Goal: Task Accomplishment & Management: Use online tool/utility

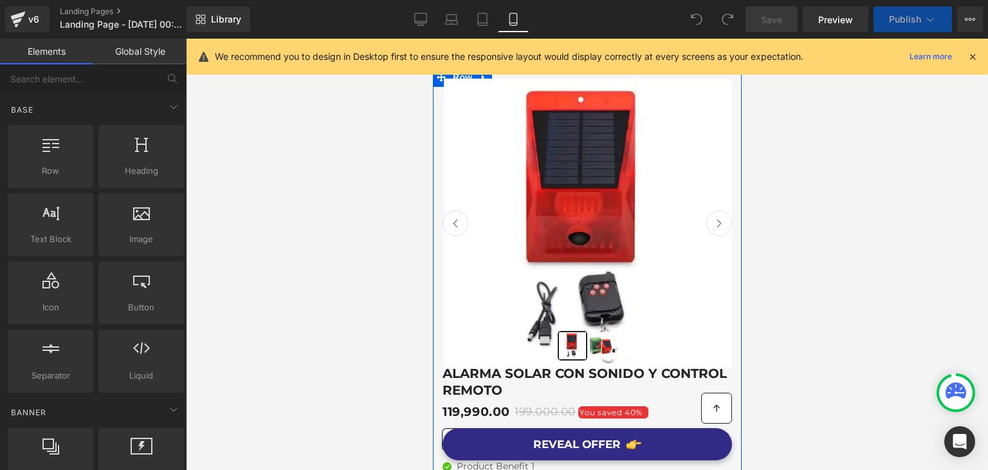
scroll to position [257, 0]
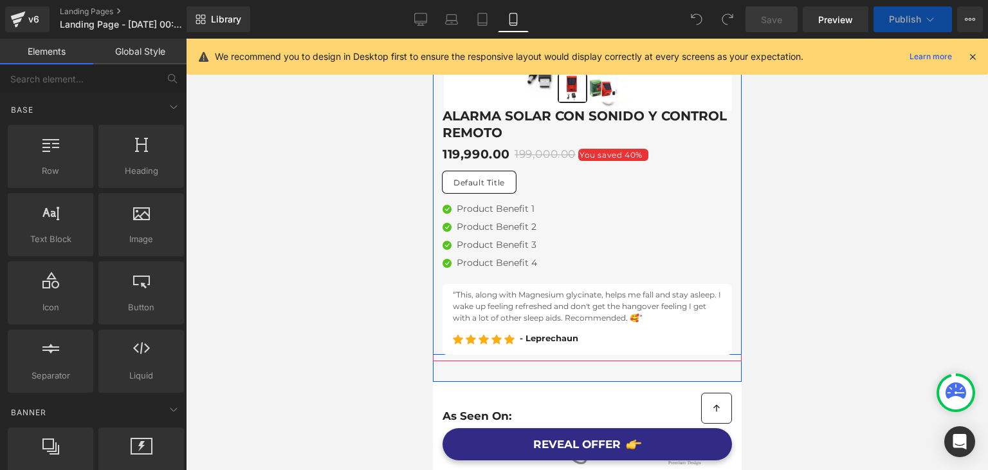
click at [497, 230] on div "Product Benefit 2 Text Block" at bounding box center [496, 227] width 80 height 14
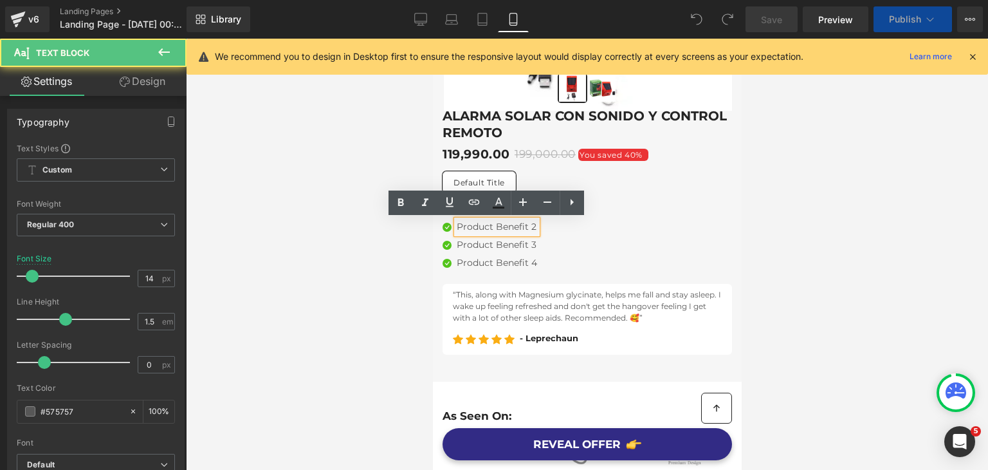
click at [549, 248] on div "Icon Product Benefit 1 Text Block Icon Product Benefit 2 Text Block Icon Produc…" at bounding box center [586, 238] width 289 height 73
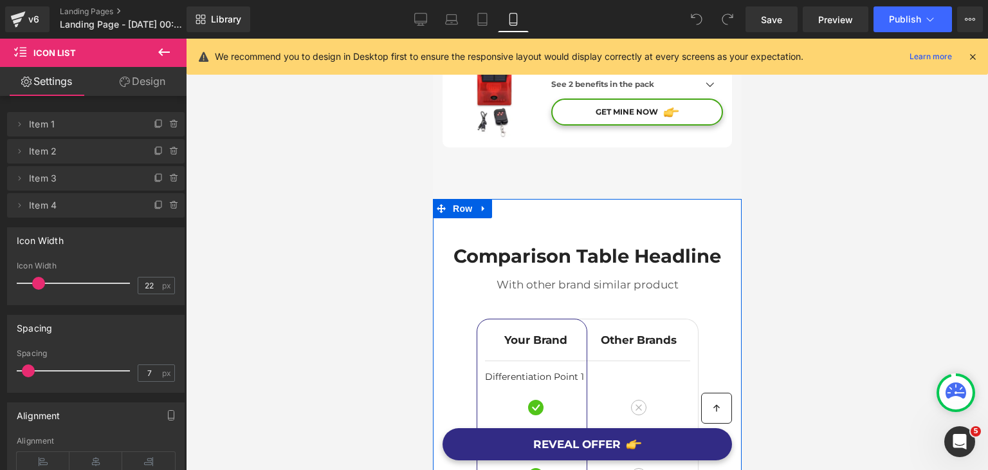
scroll to position [3430, 0]
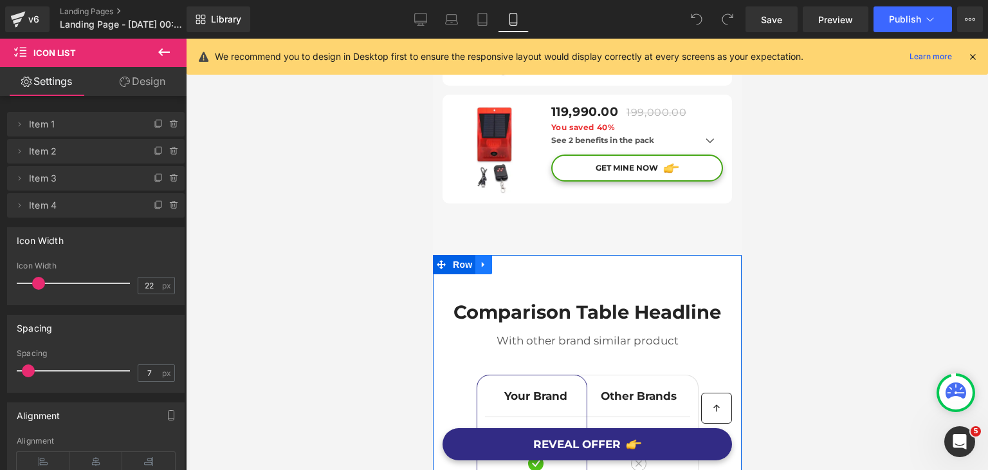
click at [481, 259] on icon at bounding box center [483, 264] width 9 height 10
click at [482, 260] on icon at bounding box center [483, 264] width 9 height 9
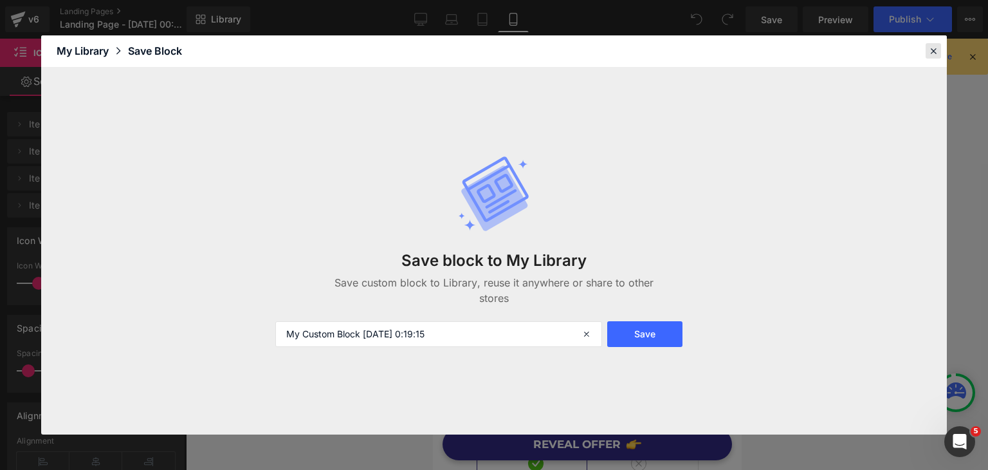
click at [0, 0] on icon at bounding box center [0, 0] width 0 height 0
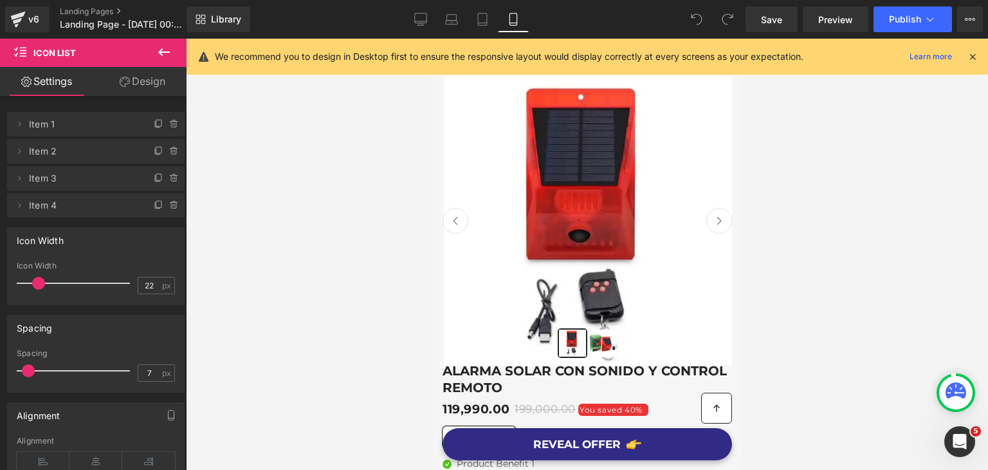
scroll to position [0, 0]
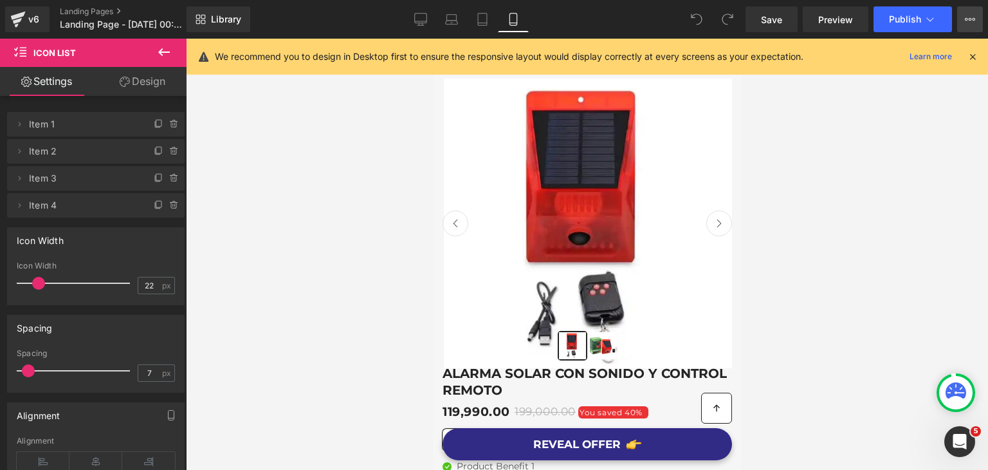
click at [962, 24] on button "View Live Page View with current Template Save Template to Library Schedule Pub…" at bounding box center [970, 19] width 26 height 26
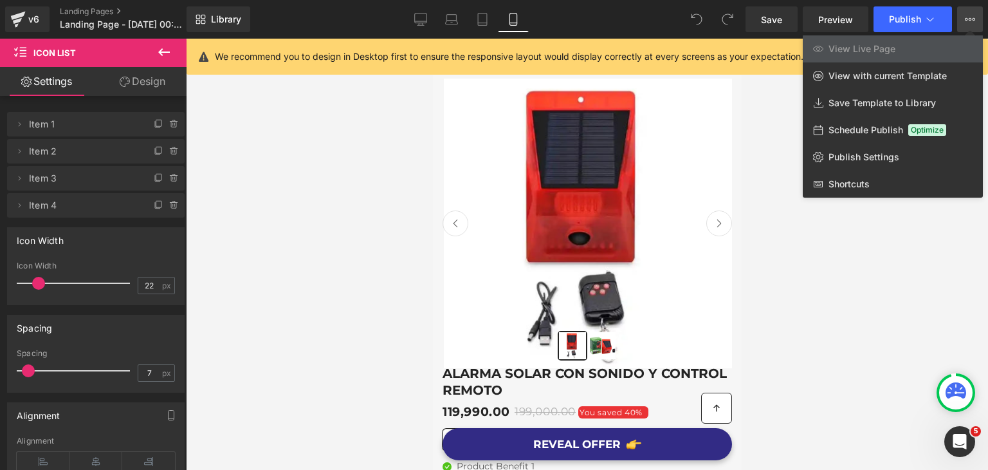
click at [766, 93] on div at bounding box center [587, 254] width 802 height 431
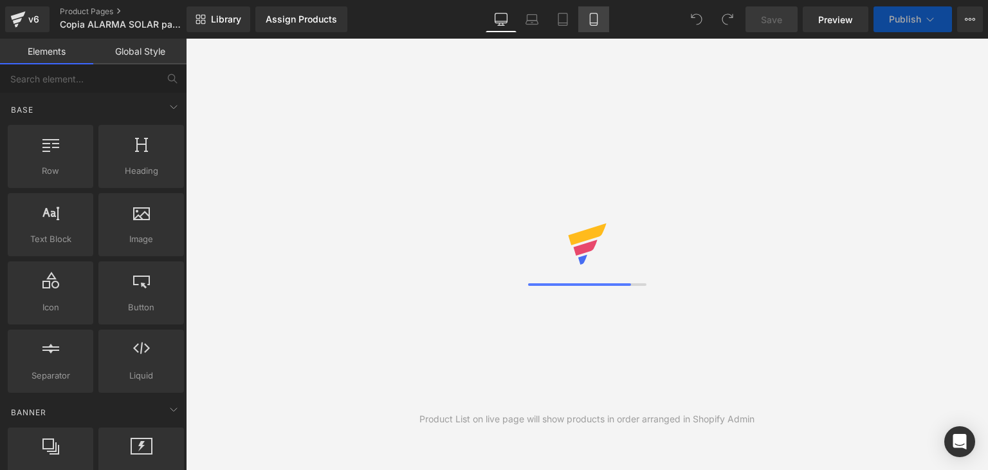
click at [589, 28] on link "Mobile" at bounding box center [593, 19] width 31 height 26
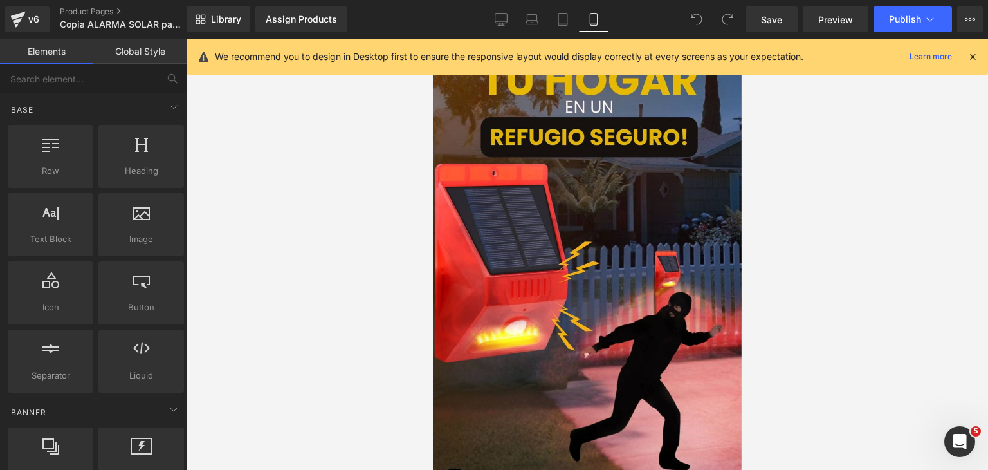
click at [970, 52] on icon at bounding box center [973, 57] width 12 height 12
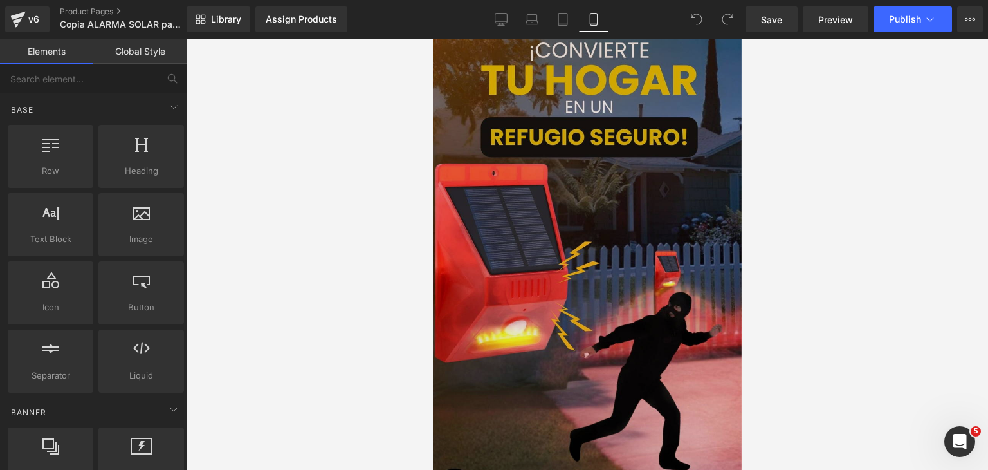
click at [690, 130] on img at bounding box center [586, 306] width 309 height 549
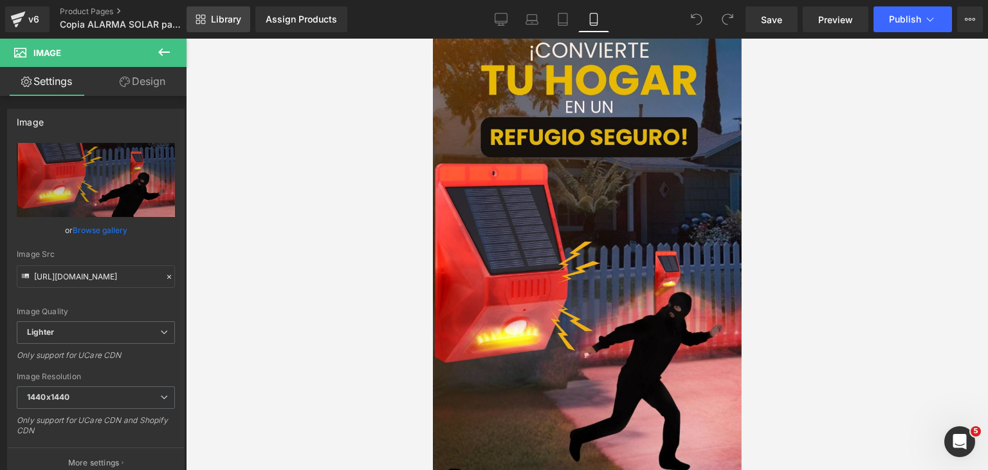
click at [223, 20] on span "Library" at bounding box center [226, 20] width 30 height 12
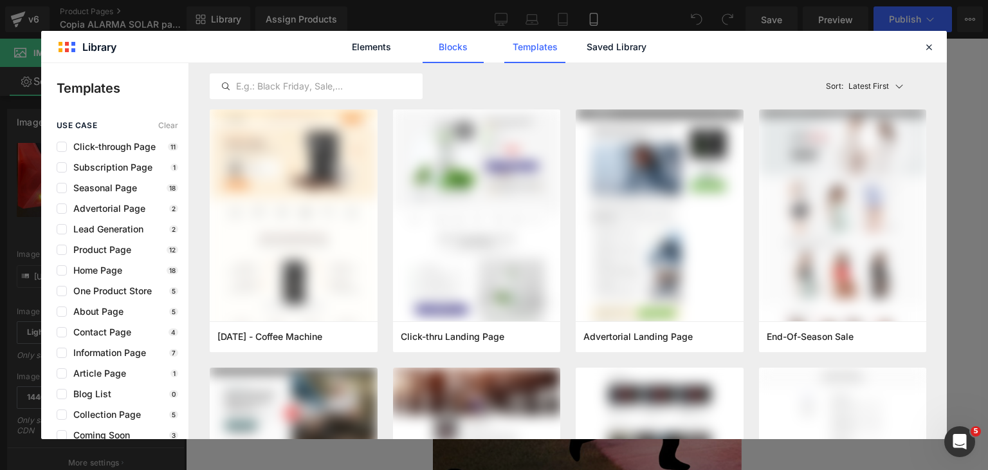
click at [466, 51] on link "Blocks" at bounding box center [453, 47] width 61 height 32
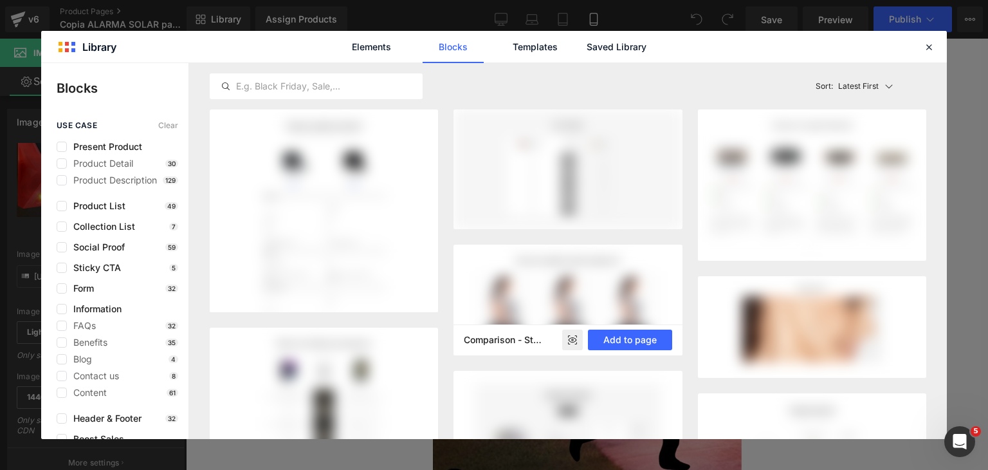
scroll to position [129, 0]
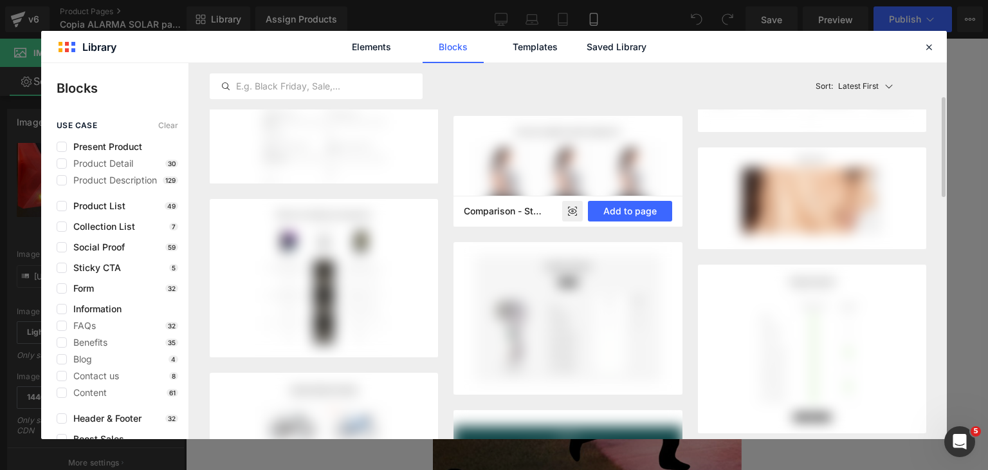
click at [0, 0] on rect at bounding box center [0, 0] width 0 height 0
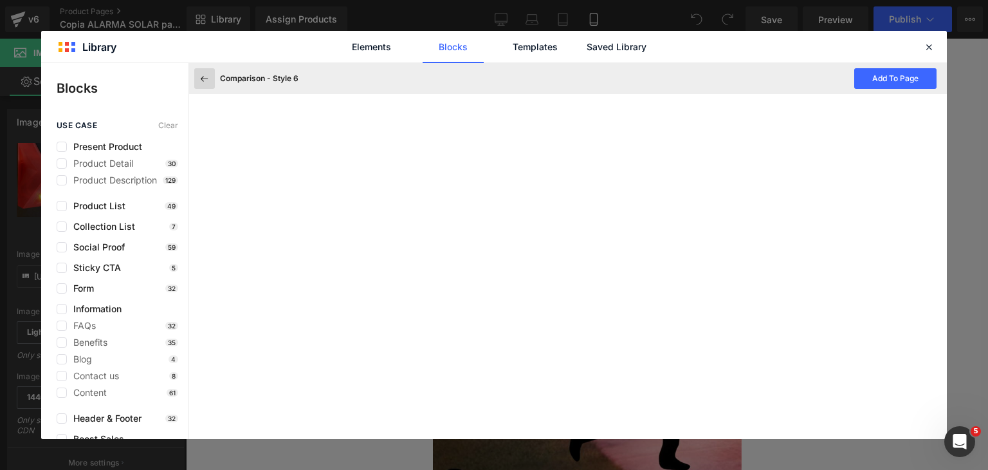
click at [203, 76] on icon at bounding box center [205, 79] width 12 height 12
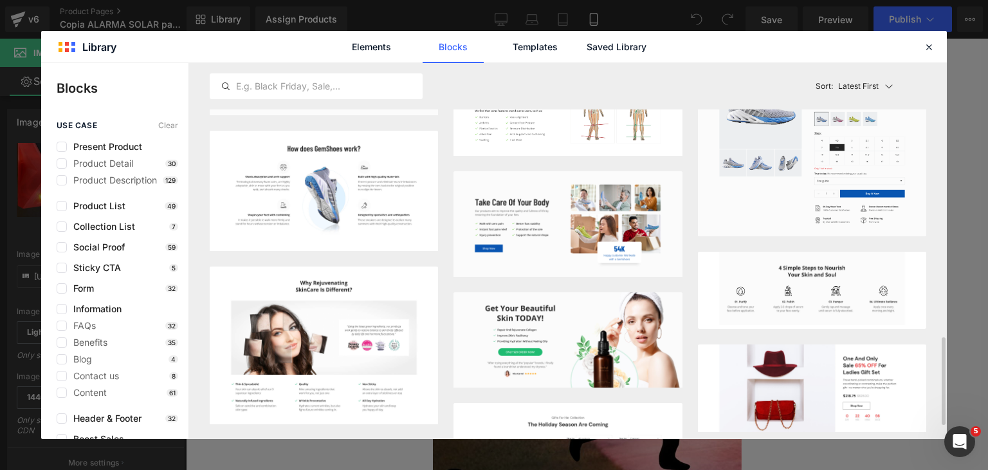
scroll to position [1094, 0]
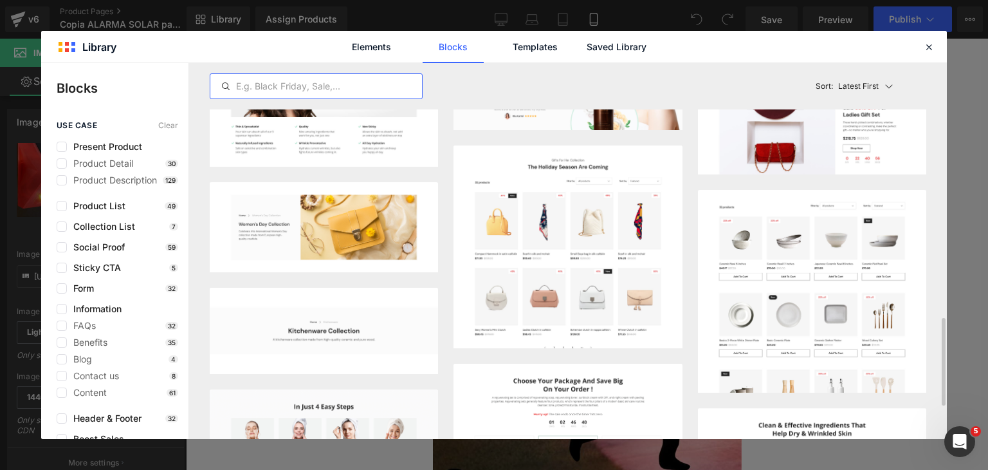
click at [0, 0] on input "text" at bounding box center [0, 0] width 0 height 0
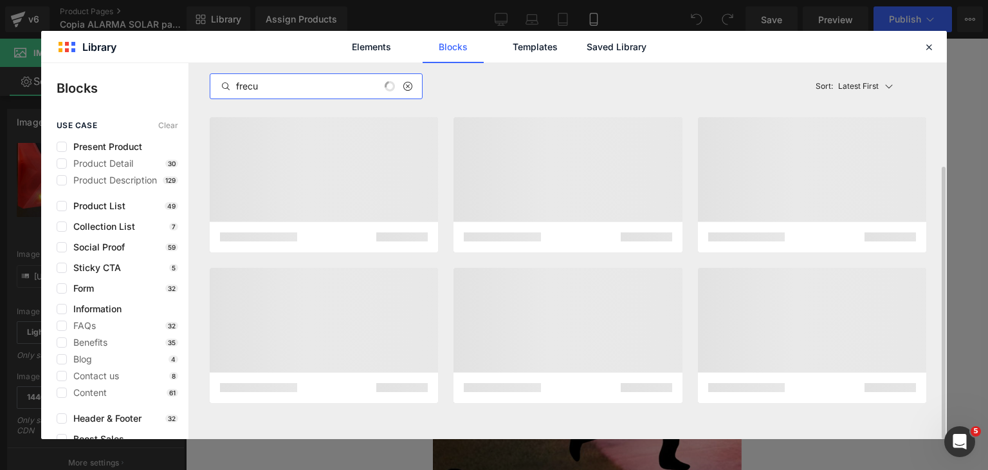
scroll to position [0, 0]
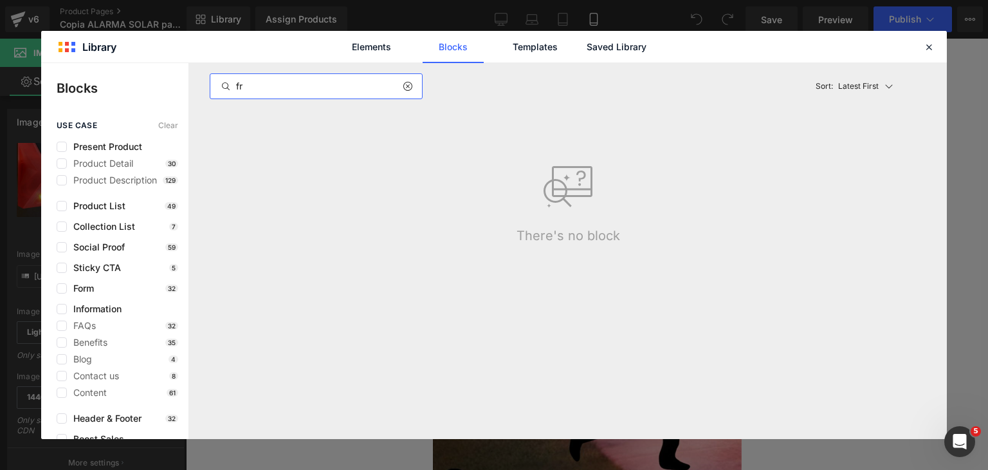
type input "f"
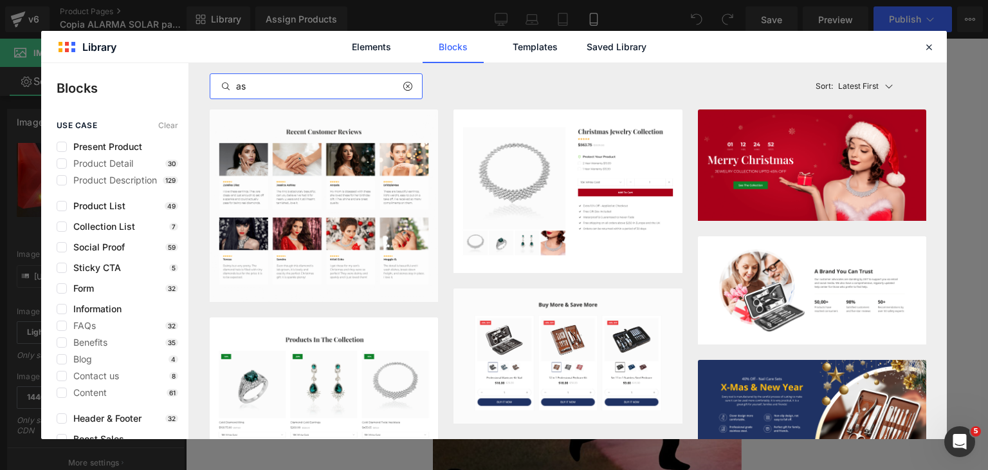
type input "as"
click at [405, 88] on icon at bounding box center [407, 86] width 9 height 10
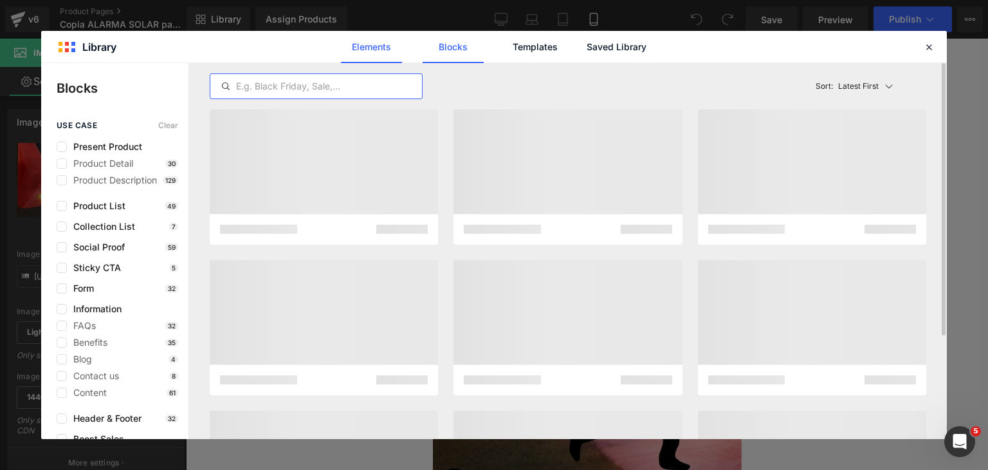
click at [381, 37] on link "Elements" at bounding box center [371, 47] width 61 height 32
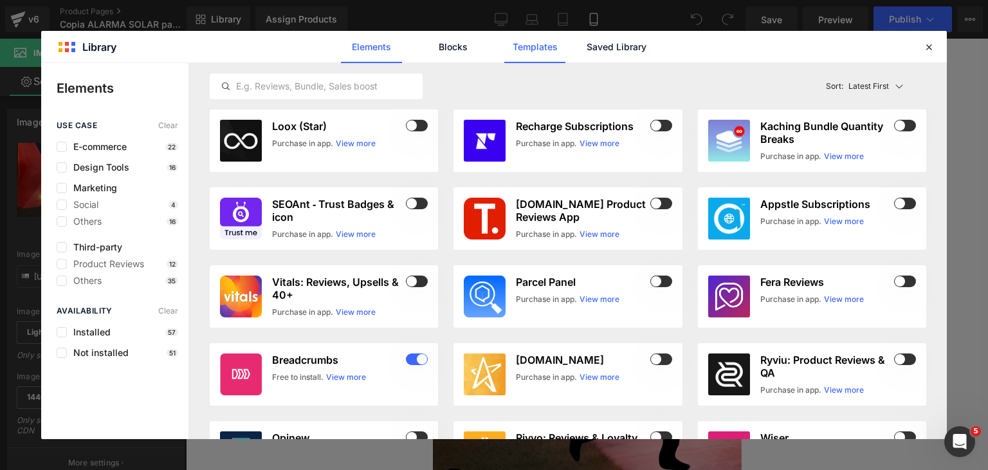
click at [545, 47] on link "Templates" at bounding box center [534, 47] width 61 height 32
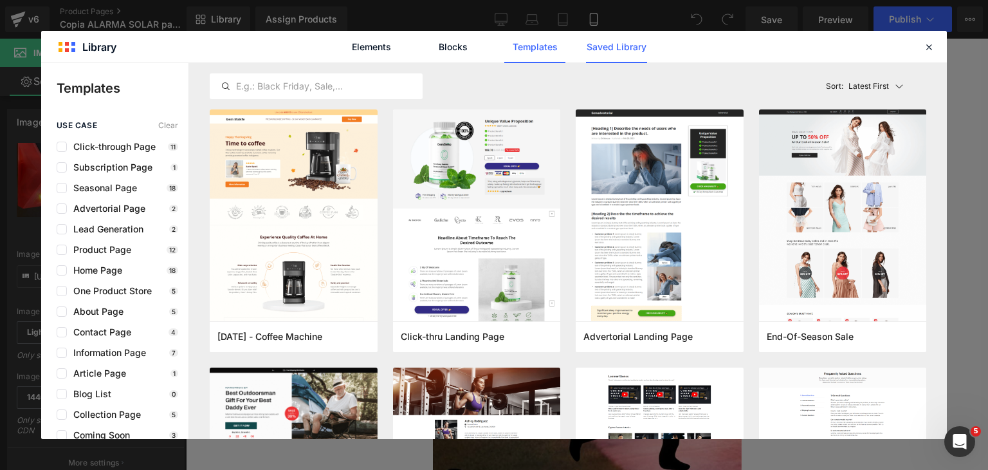
click at [604, 48] on link "Saved Library" at bounding box center [616, 47] width 61 height 32
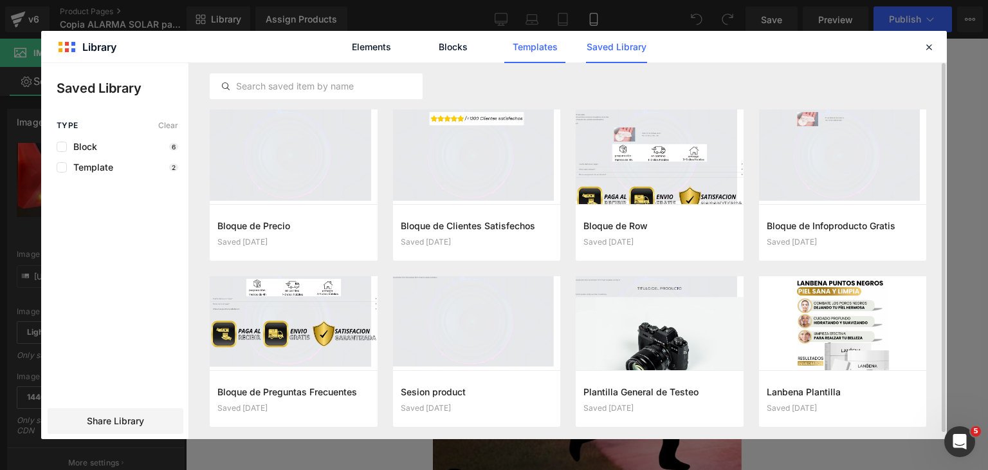
click at [540, 56] on link "Templates" at bounding box center [534, 47] width 61 height 32
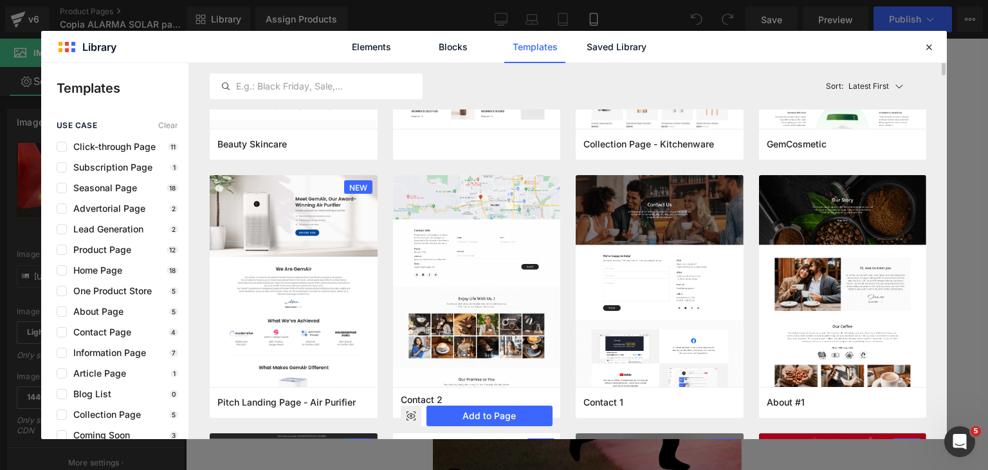
scroll to position [708, 0]
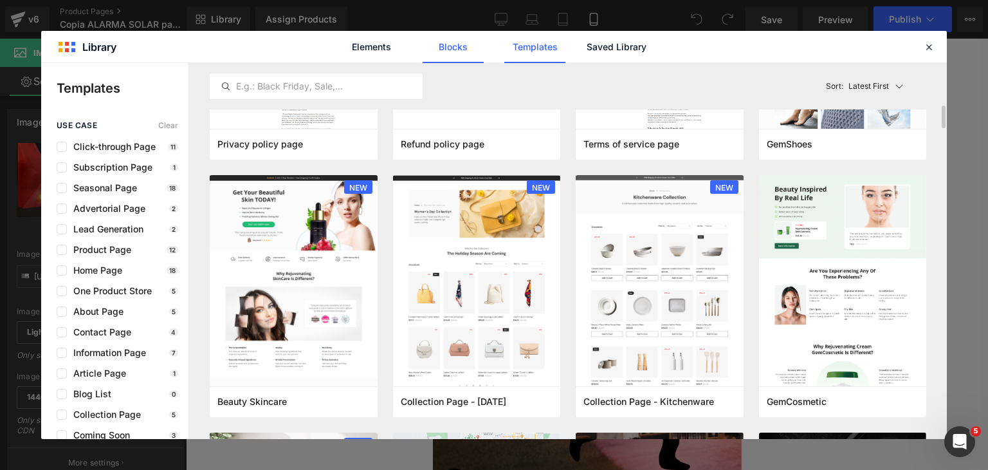
click at [445, 45] on link "Blocks" at bounding box center [453, 47] width 61 height 32
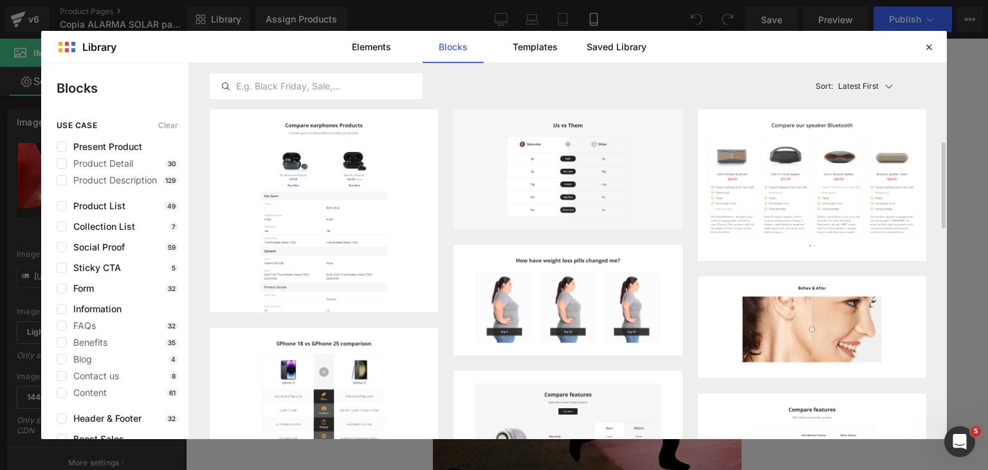
scroll to position [129, 0]
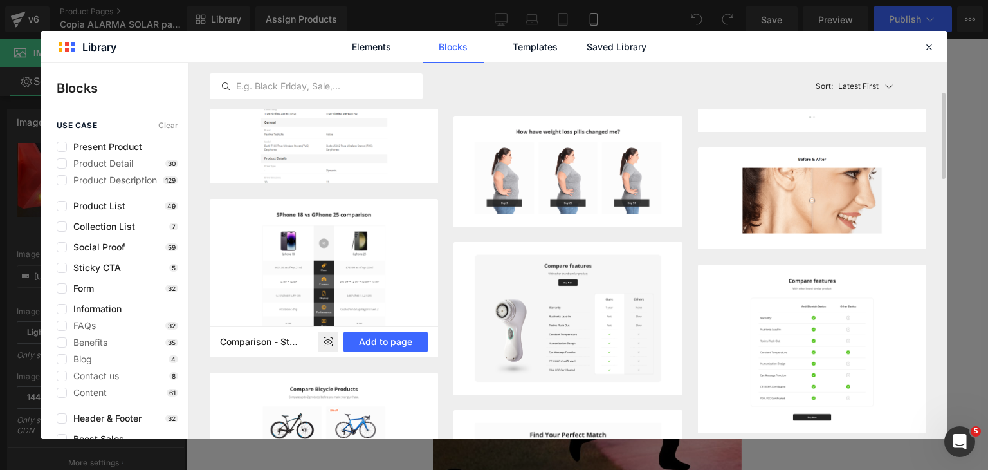
click at [335, 341] on rect at bounding box center [328, 341] width 21 height 21
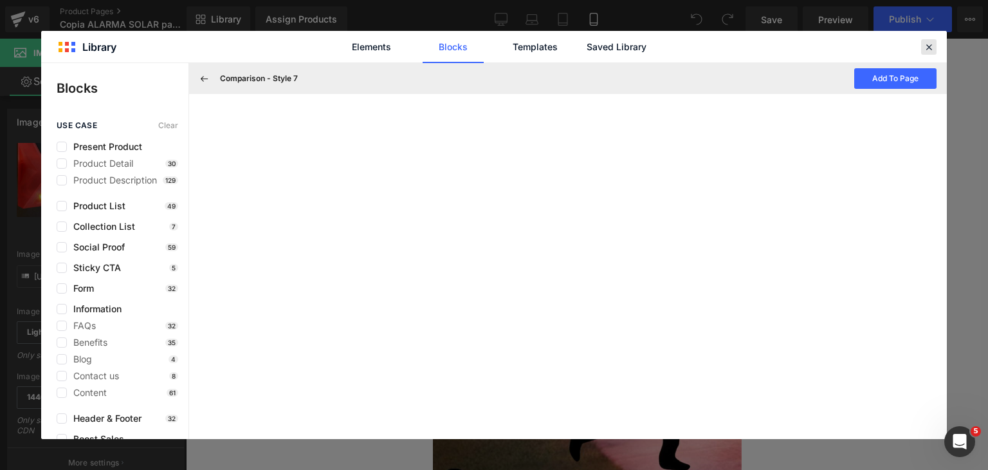
click at [926, 50] on icon at bounding box center [929, 47] width 12 height 12
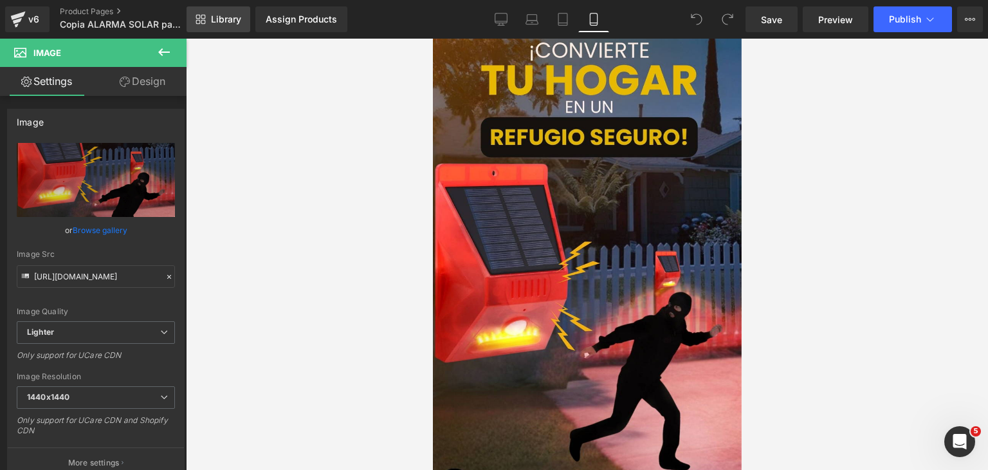
click at [236, 21] on span "Library" at bounding box center [226, 20] width 30 height 12
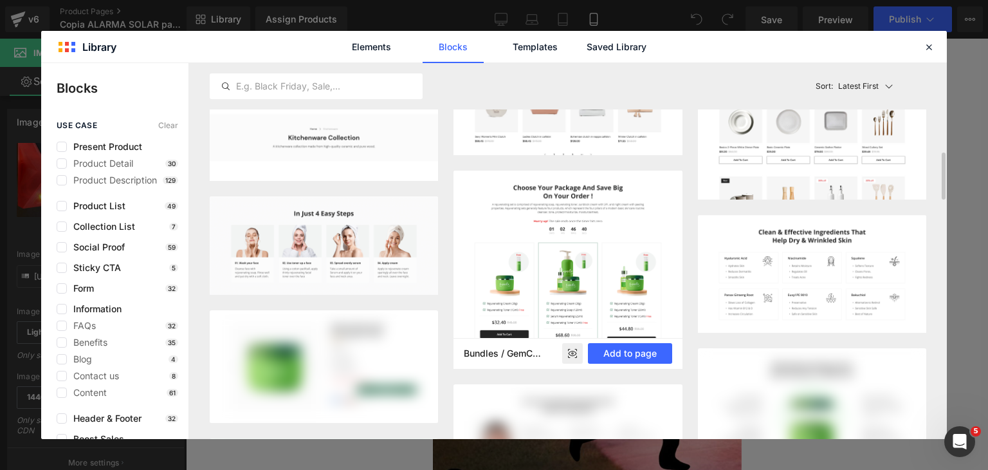
scroll to position [1222, 0]
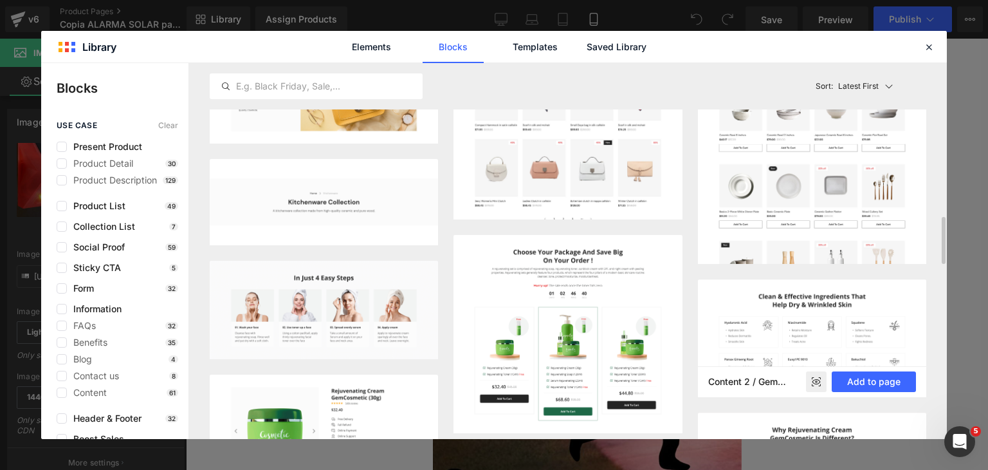
click at [821, 381] on icon at bounding box center [817, 381] width 8 height 5
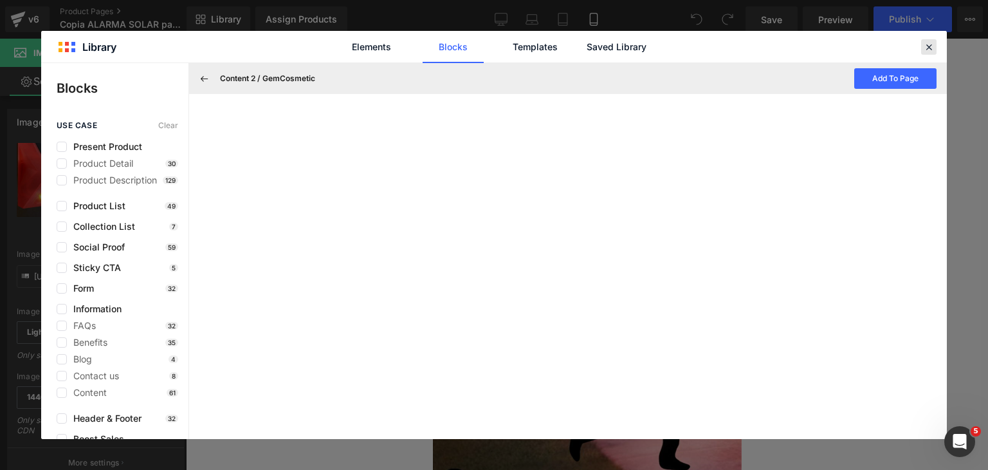
click at [928, 45] on icon at bounding box center [929, 47] width 12 height 12
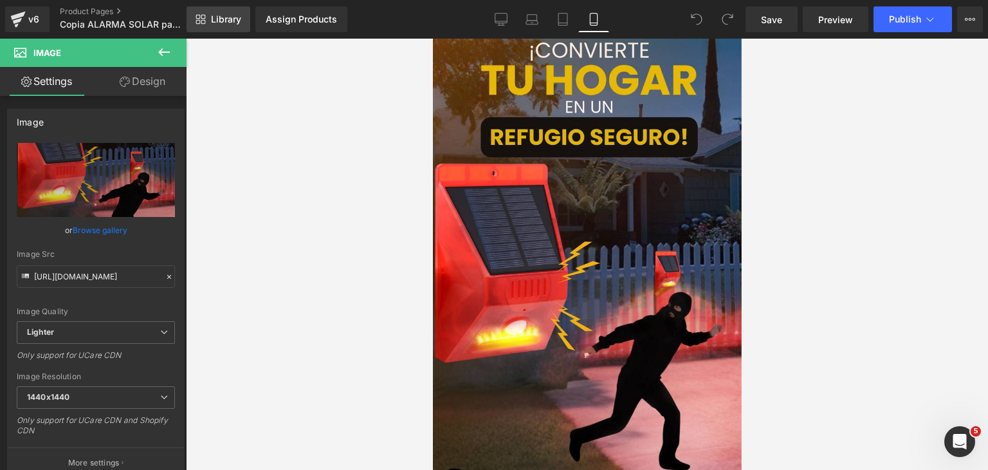
click at [232, 13] on link "Library" at bounding box center [219, 19] width 64 height 26
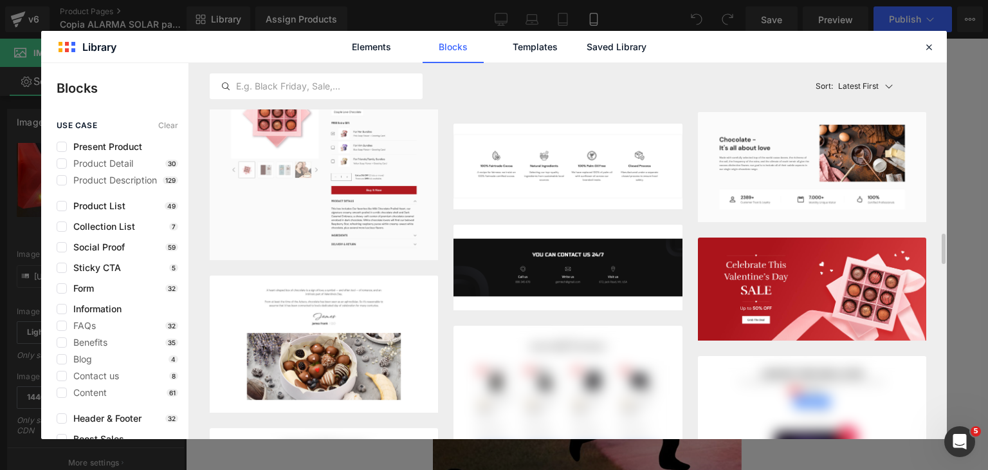
scroll to position [2804, 0]
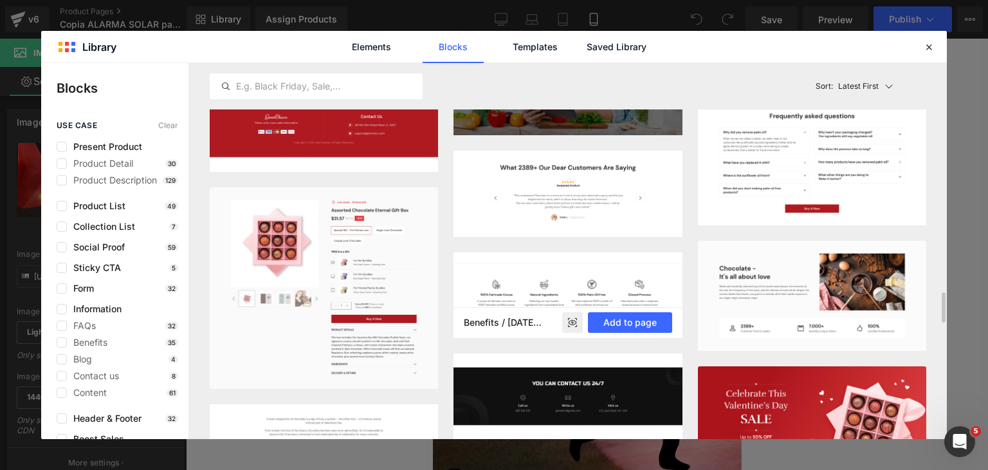
click at [574, 326] on rect at bounding box center [572, 322] width 21 height 21
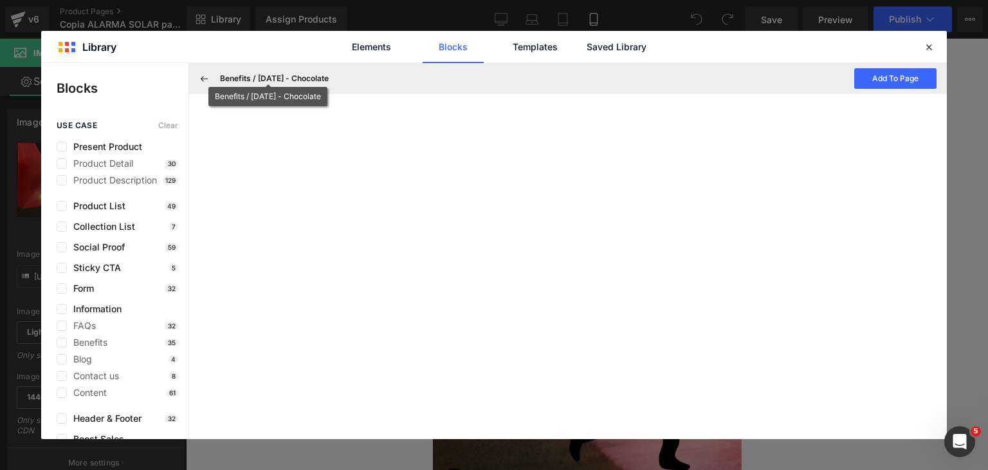
click at [207, 82] on icon at bounding box center [205, 79] width 12 height 12
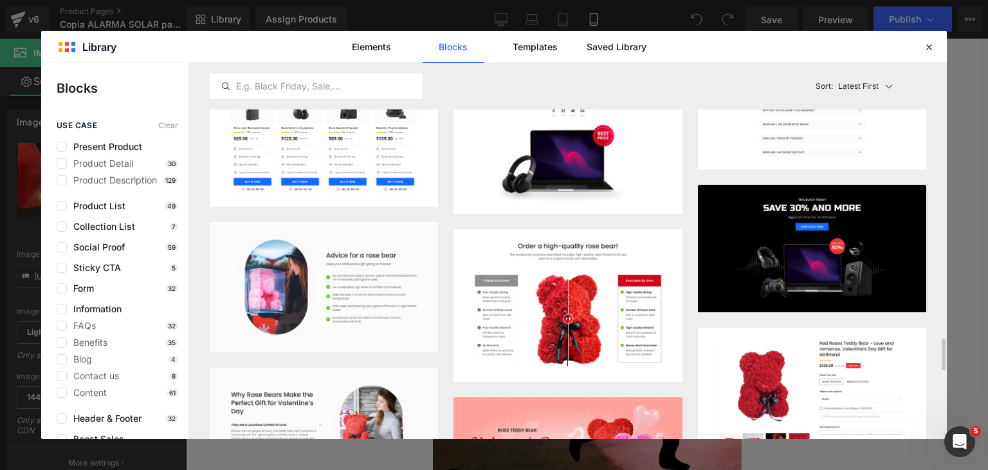
scroll to position [3125, 0]
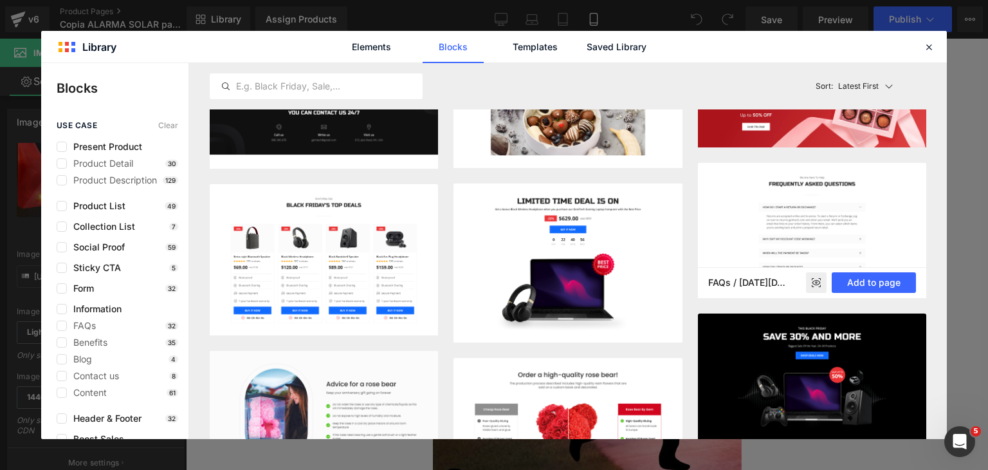
click at [818, 284] on icon at bounding box center [817, 282] width 8 height 5
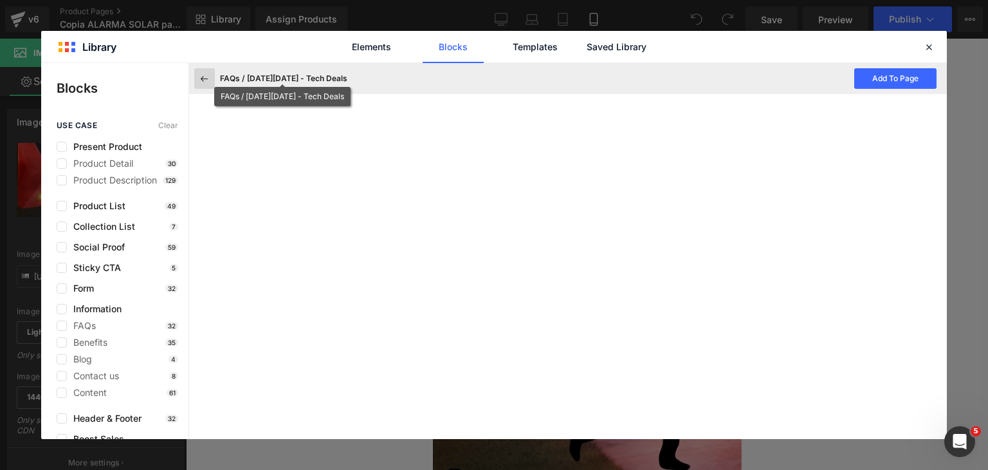
click at [210, 78] on icon at bounding box center [205, 79] width 12 height 12
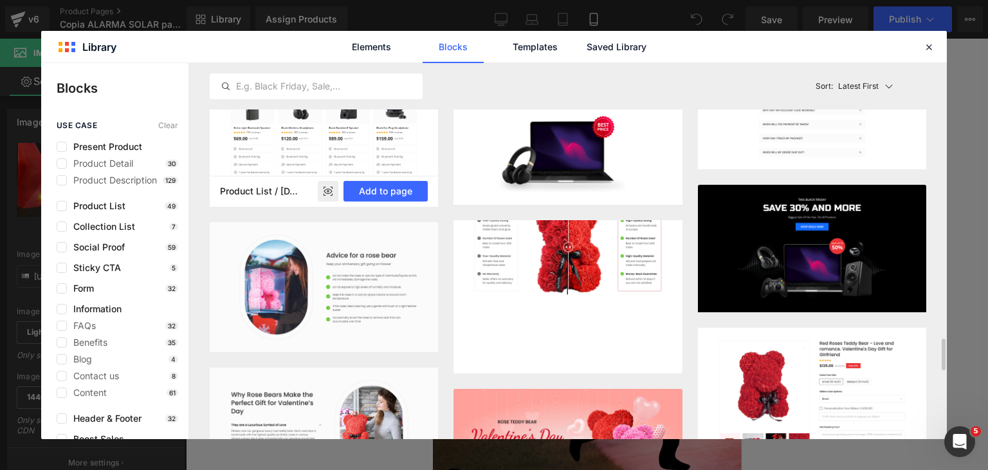
scroll to position [3190, 0]
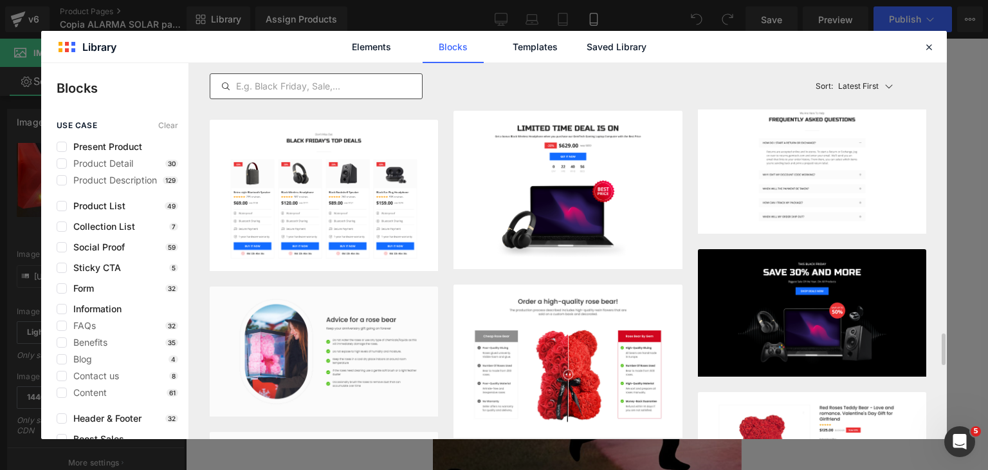
click at [270, 83] on input "text" at bounding box center [316, 85] width 212 height 15
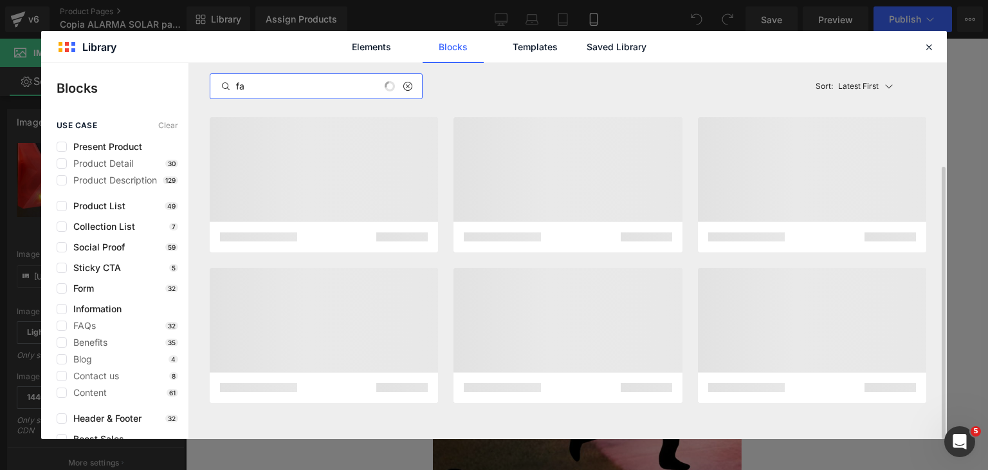
scroll to position [143, 0]
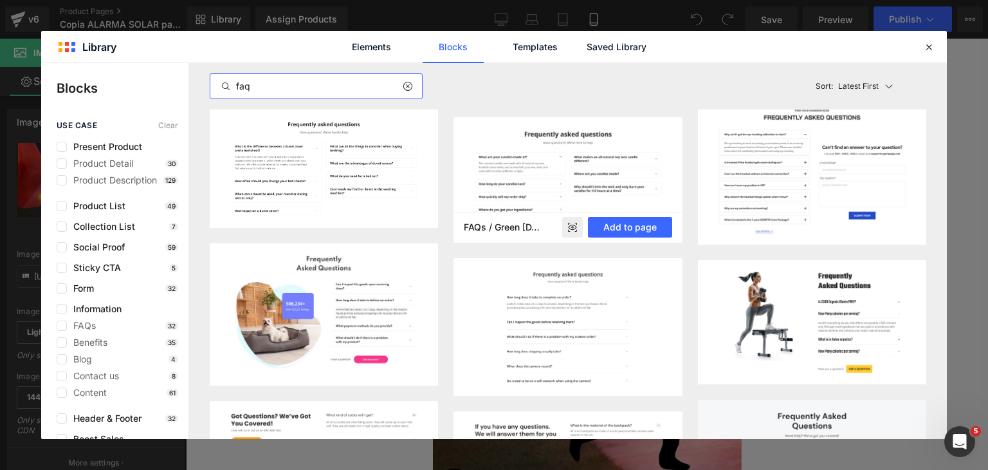
type input "faq"
click at [569, 228] on rect at bounding box center [572, 227] width 21 height 21
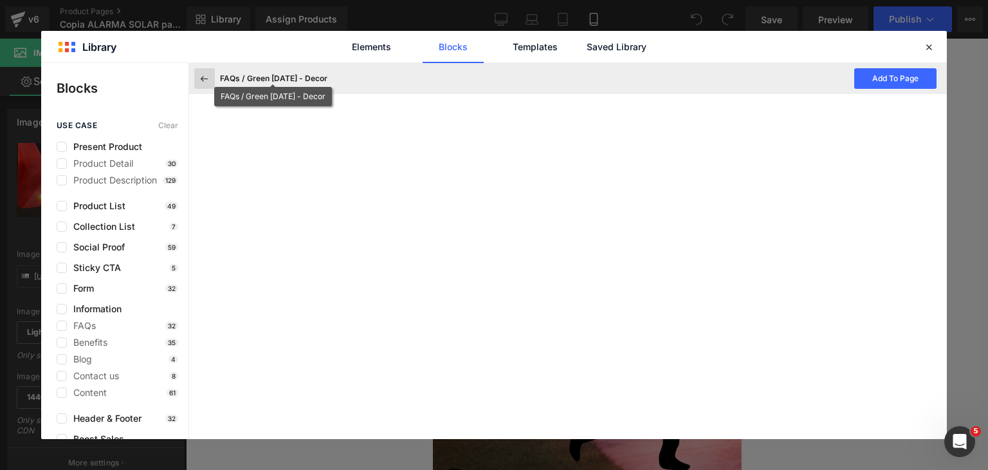
click at [201, 80] on icon at bounding box center [205, 79] width 12 height 12
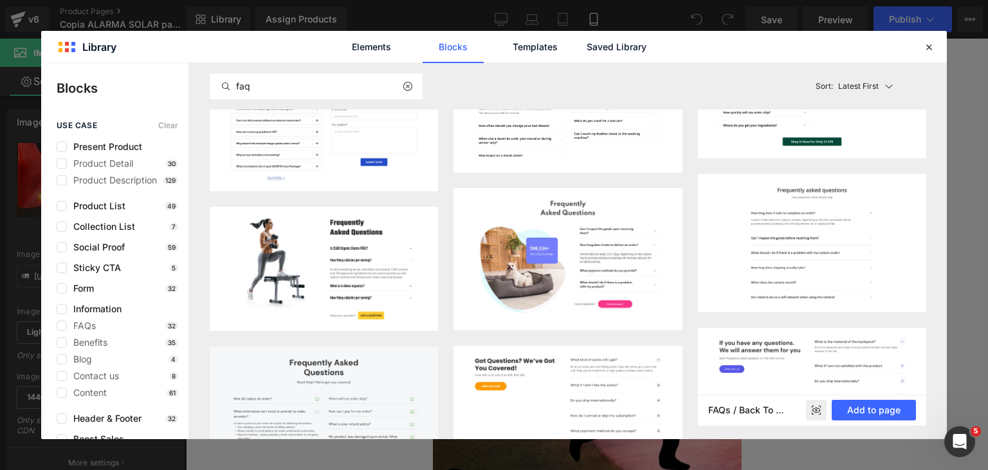
scroll to position [271, 0]
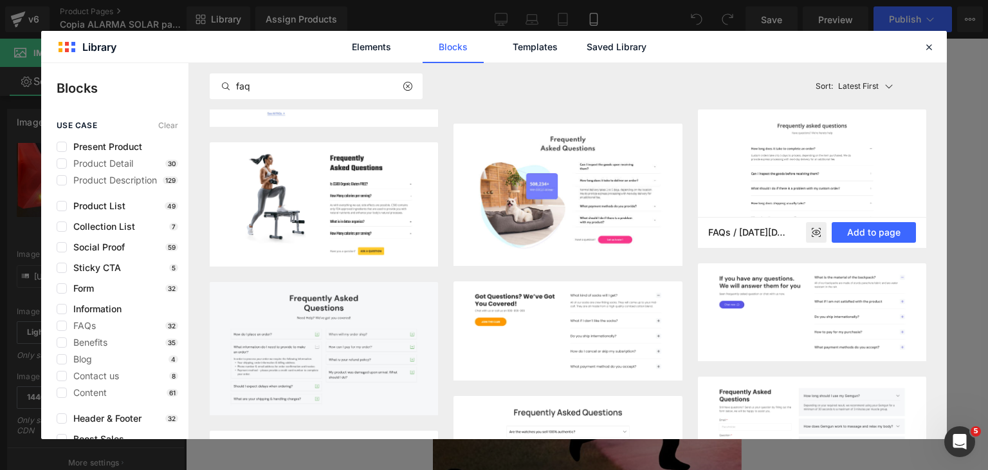
click at [814, 231] on rect at bounding box center [816, 232] width 21 height 21
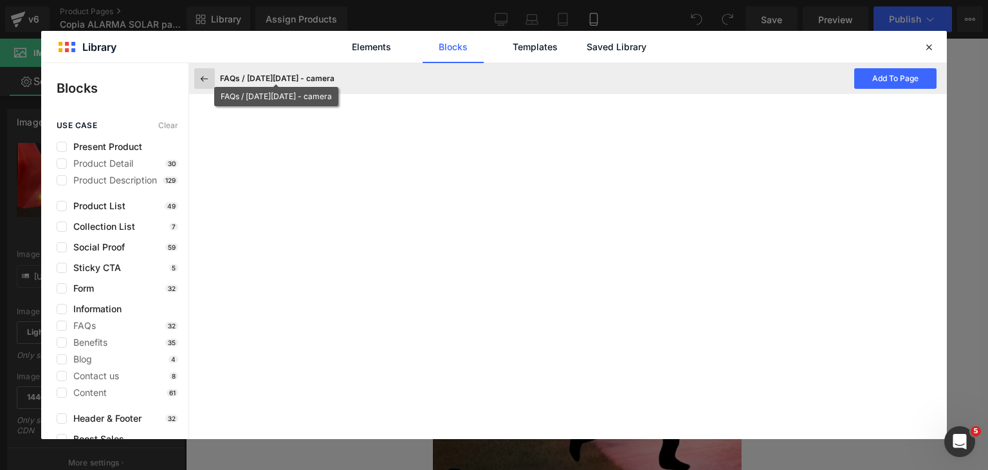
click at [200, 77] on icon at bounding box center [205, 79] width 12 height 12
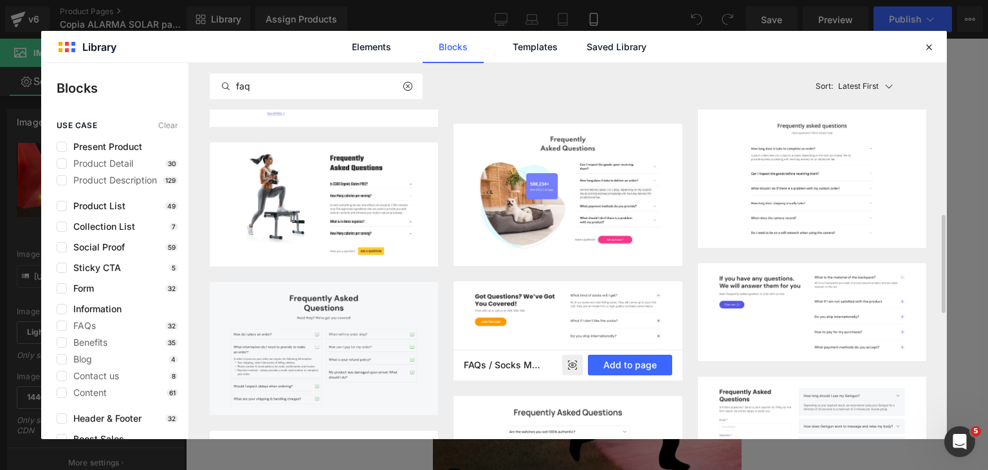
scroll to position [400, 0]
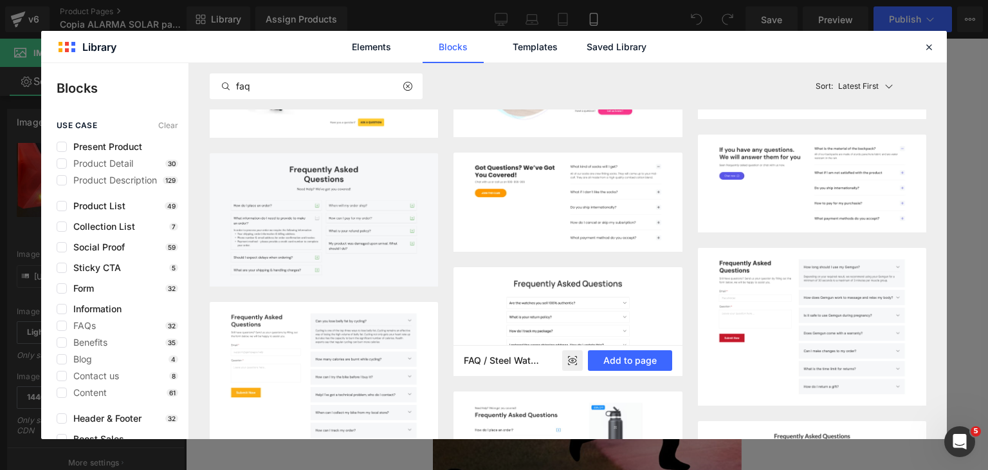
click at [580, 358] on rect at bounding box center [572, 360] width 21 height 21
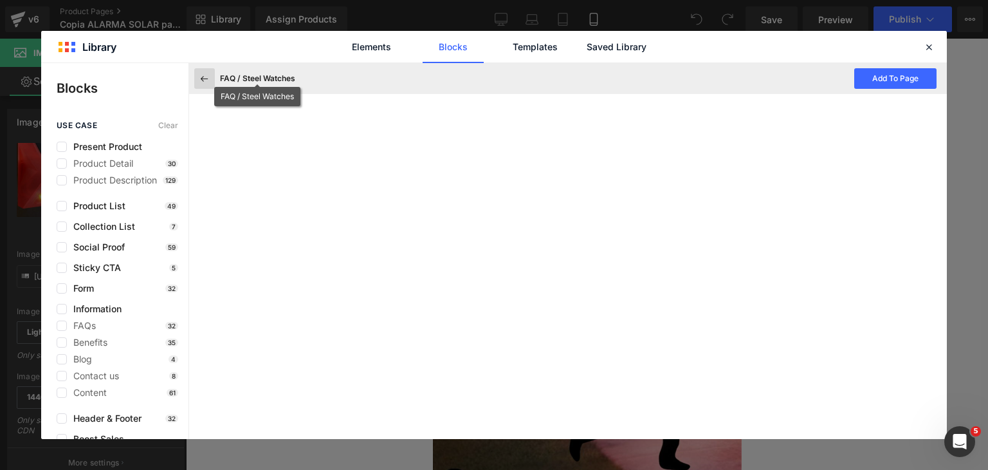
click at [209, 78] on icon at bounding box center [205, 79] width 12 height 12
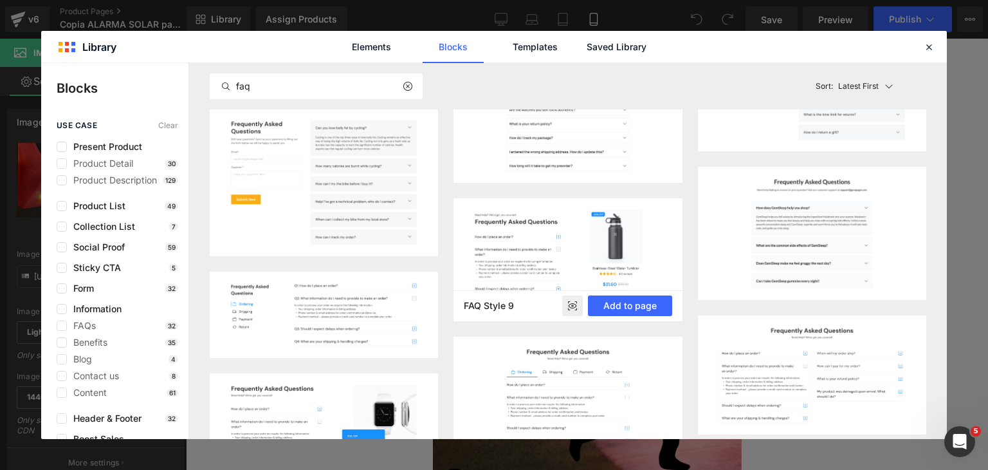
scroll to position [657, 0]
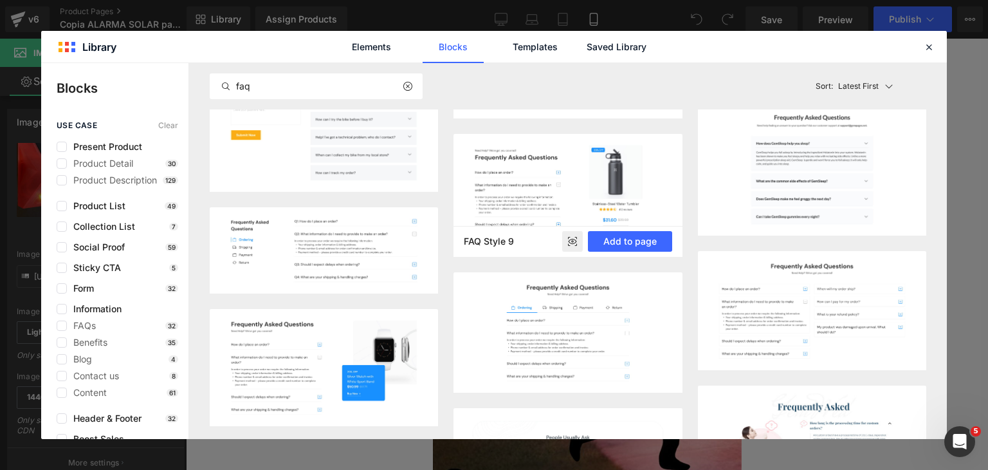
click at [576, 239] on rect at bounding box center [572, 241] width 21 height 21
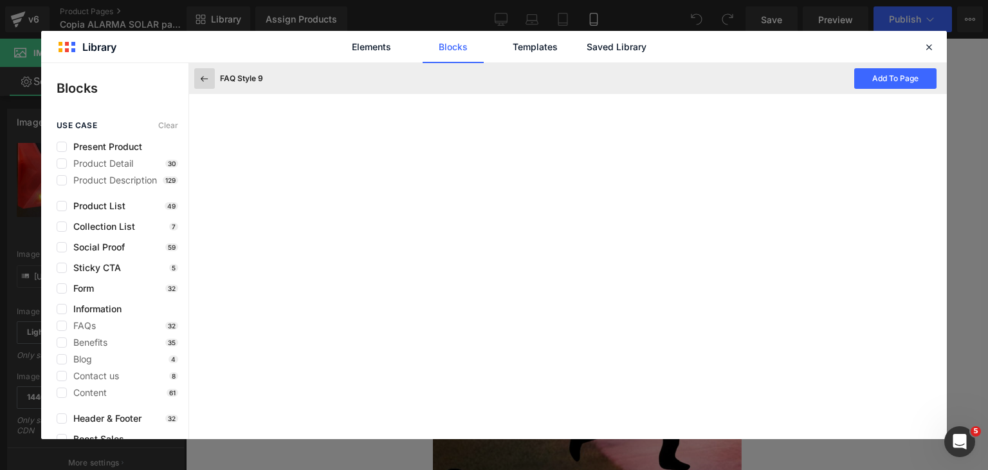
click at [203, 75] on icon at bounding box center [205, 79] width 12 height 12
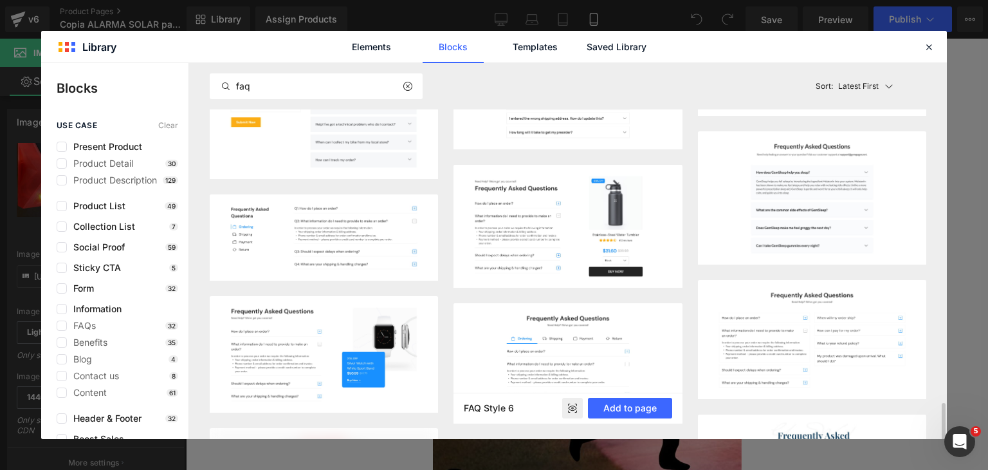
scroll to position [786, 0]
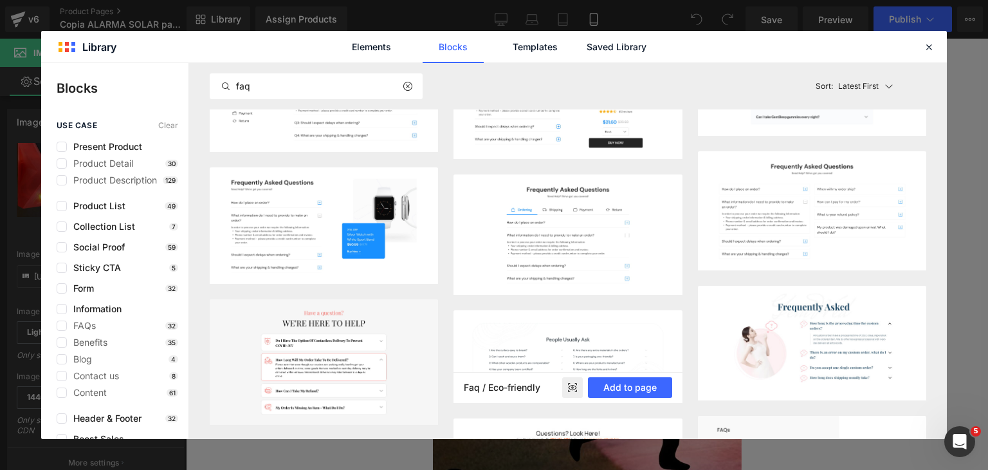
click at [576, 387] on rect at bounding box center [572, 388] width 21 height 21
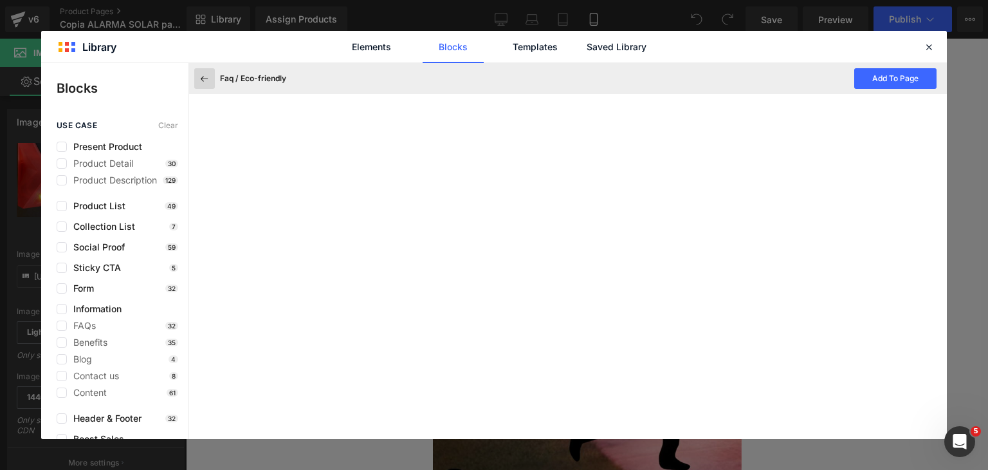
click at [201, 83] on icon at bounding box center [205, 79] width 12 height 12
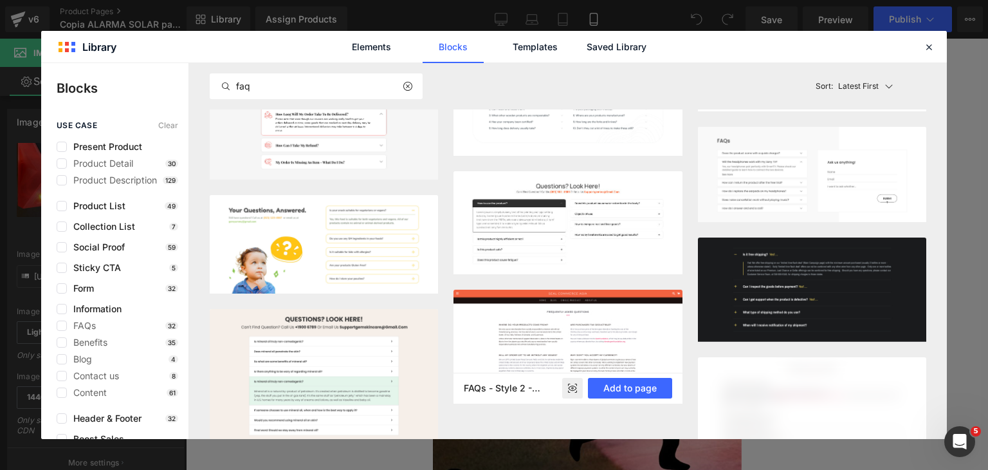
scroll to position [1086, 0]
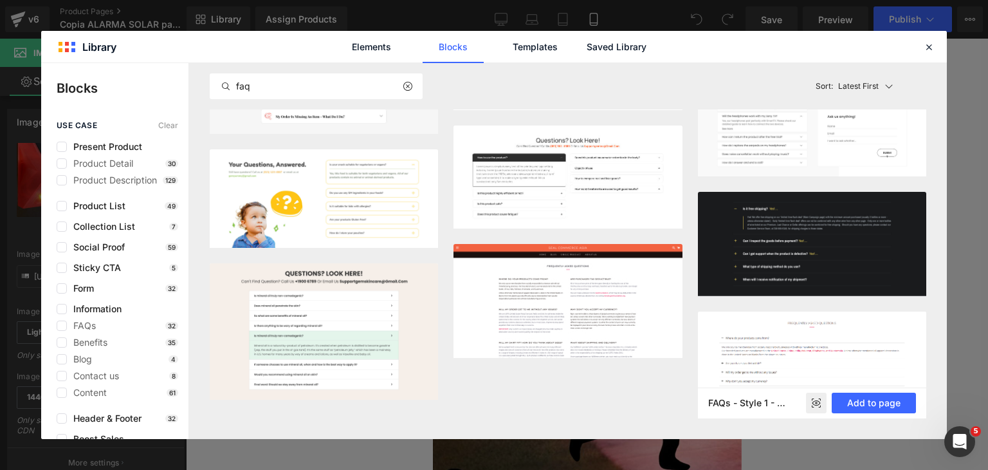
click at [816, 402] on rect at bounding box center [816, 402] width 21 height 21
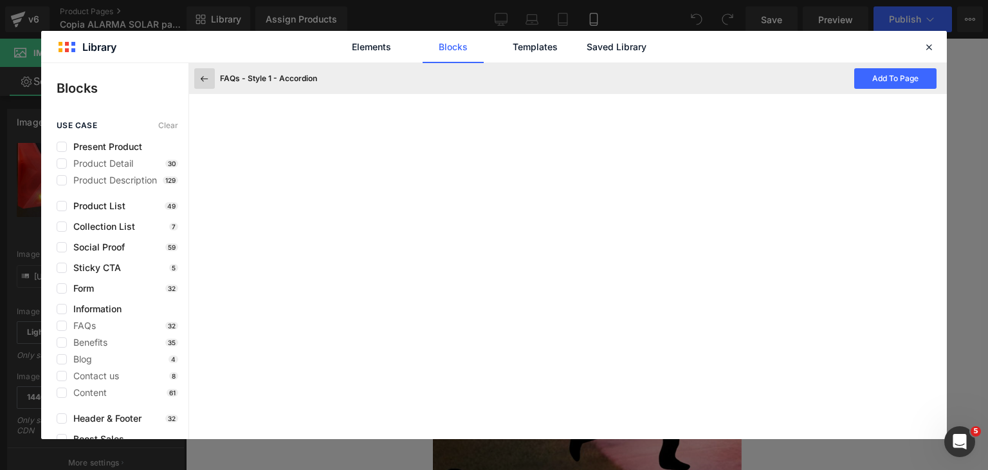
click at [201, 83] on icon at bounding box center [205, 79] width 12 height 12
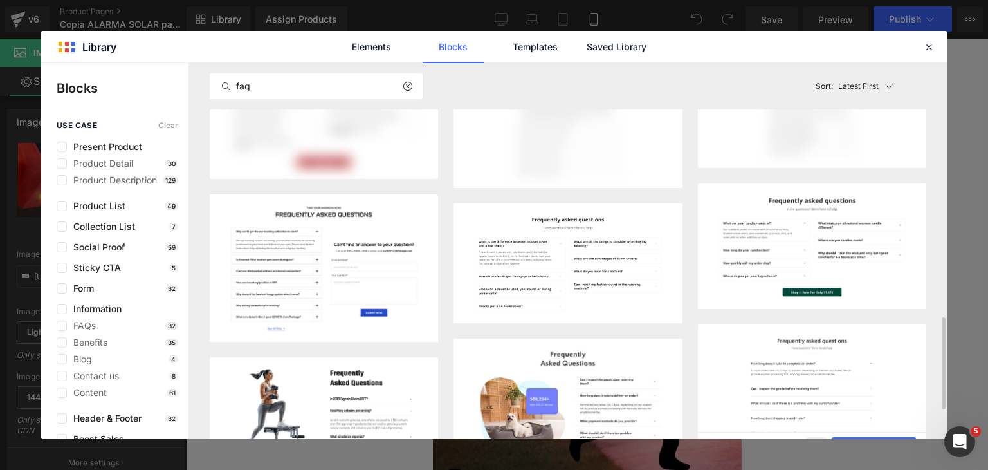
scroll to position [0, 0]
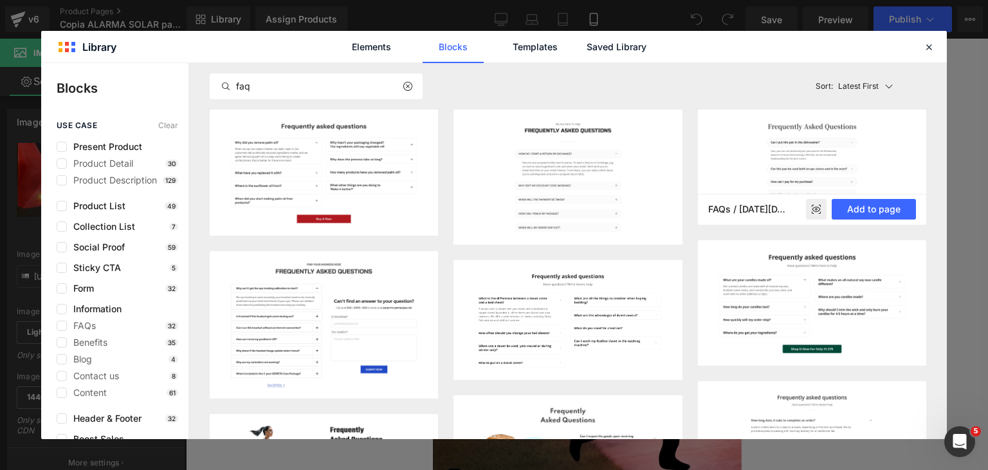
click at [818, 208] on rect at bounding box center [816, 209] width 21 height 21
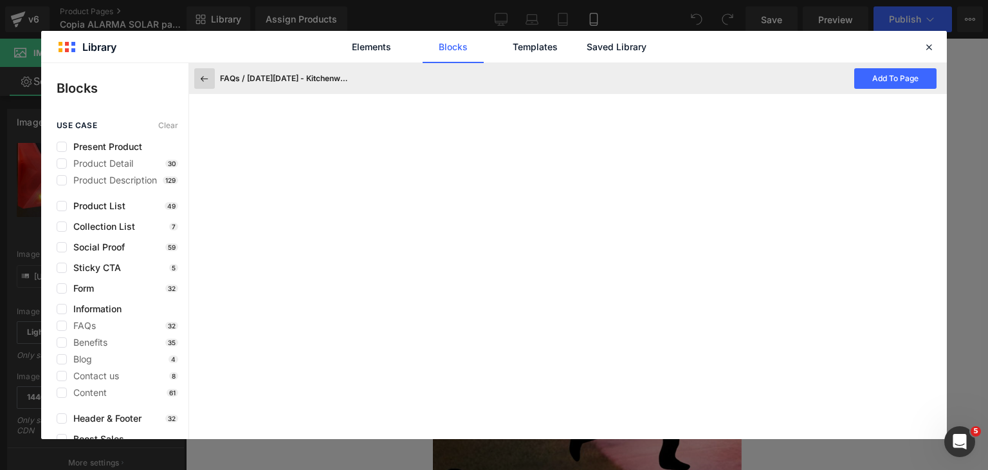
click at [205, 80] on icon at bounding box center [205, 79] width 12 height 12
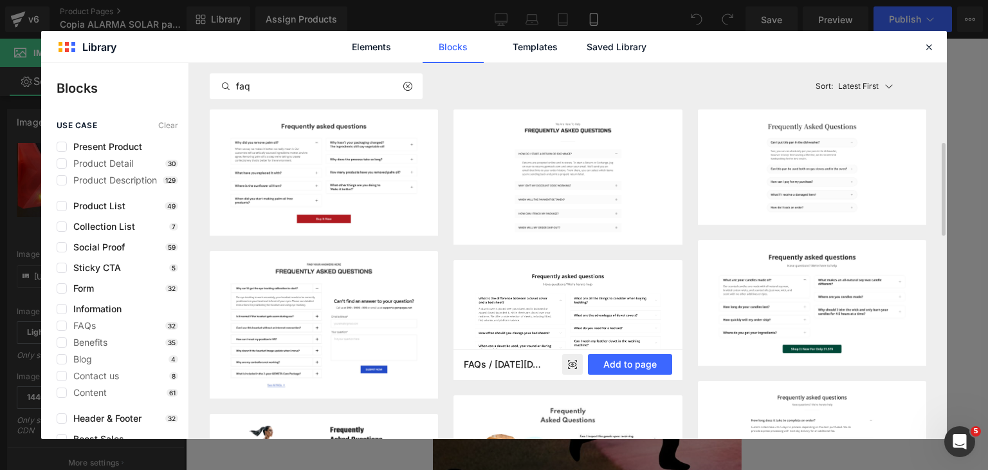
scroll to position [64, 0]
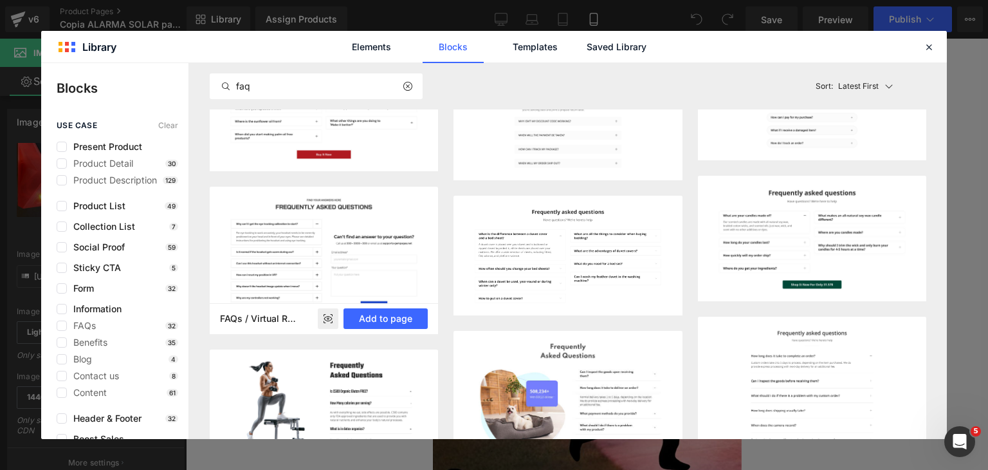
click at [332, 320] on icon at bounding box center [328, 318] width 8 height 5
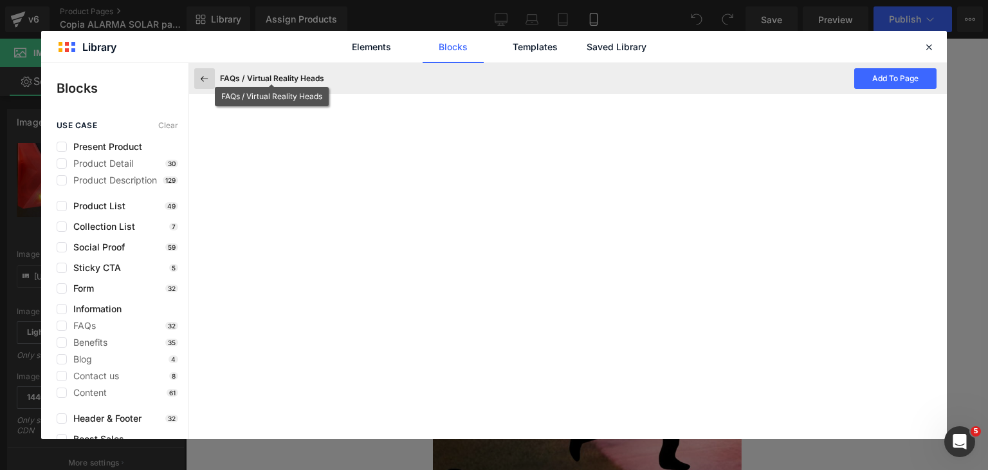
click at [207, 80] on icon at bounding box center [205, 79] width 12 height 12
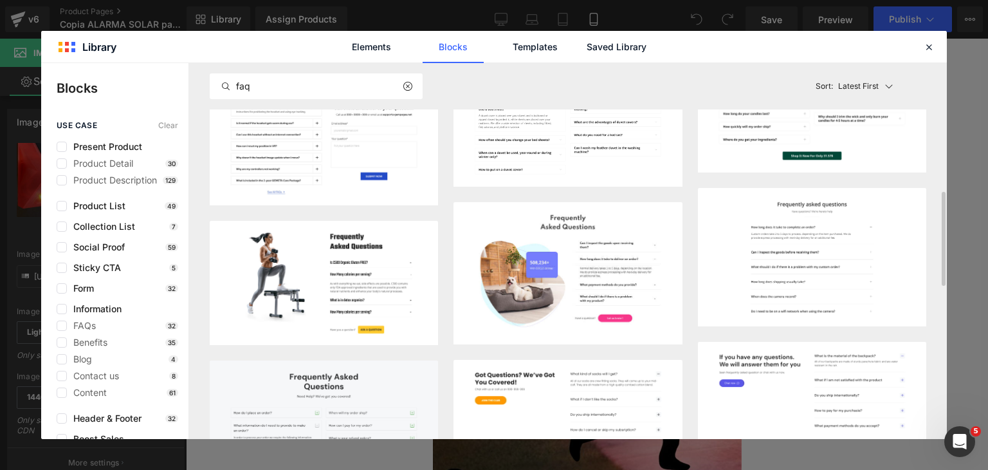
scroll to position [257, 0]
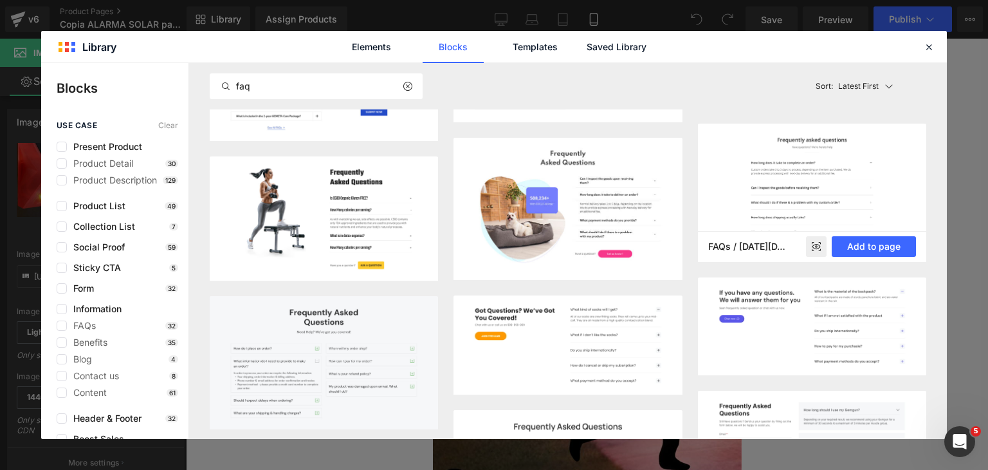
click at [809, 249] on rect at bounding box center [816, 246] width 21 height 21
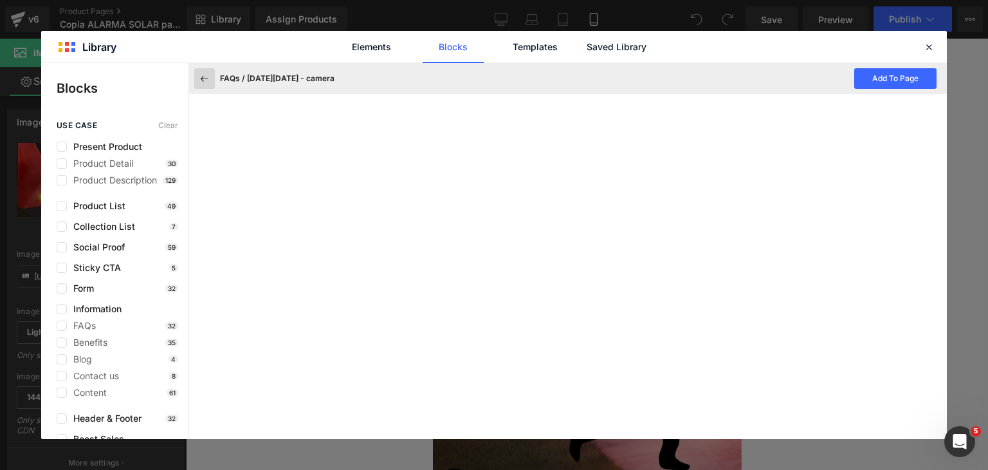
click at [208, 78] on icon at bounding box center [205, 79] width 12 height 12
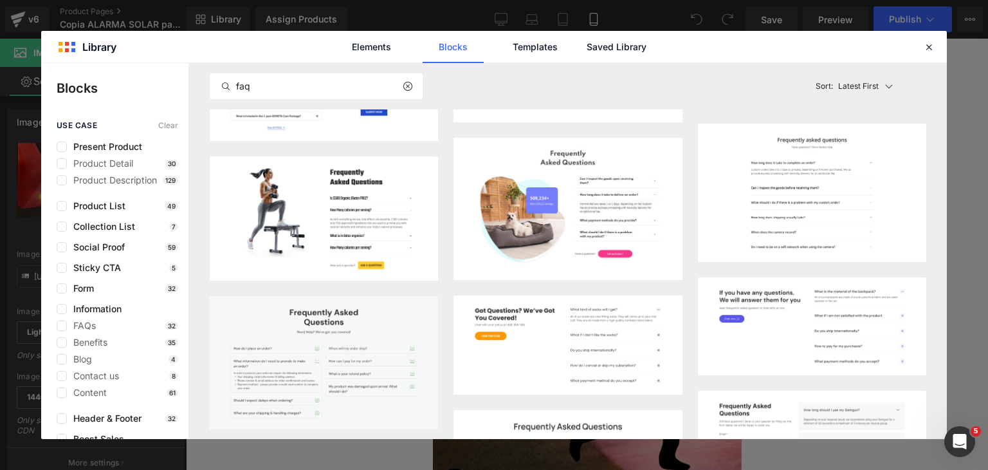
scroll to position [386, 0]
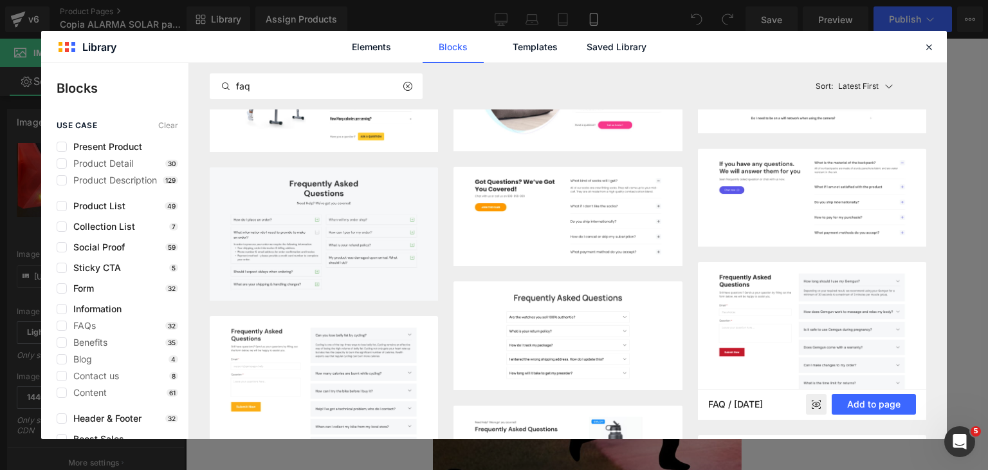
click at [823, 401] on rect at bounding box center [816, 404] width 21 height 21
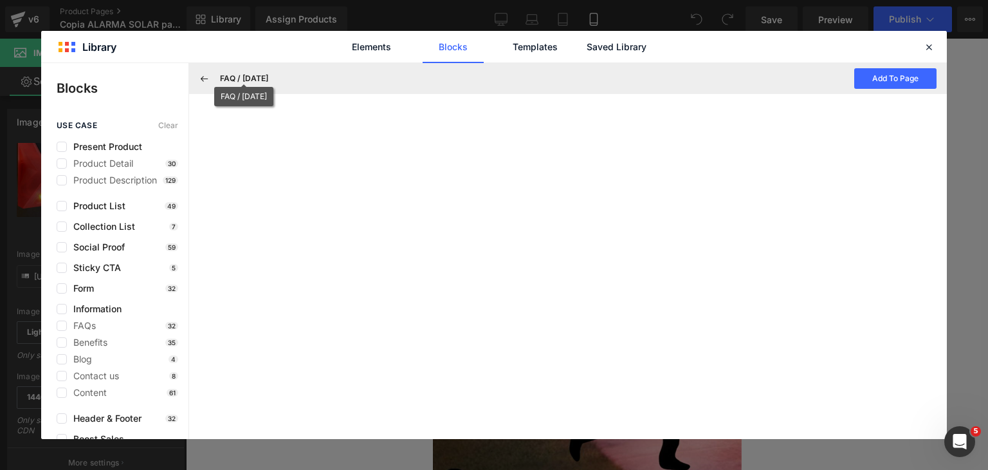
click at [219, 75] on div "FAQ / Mother's Day Add To Page" at bounding box center [568, 78] width 758 height 31
click at [211, 75] on button at bounding box center [204, 78] width 21 height 21
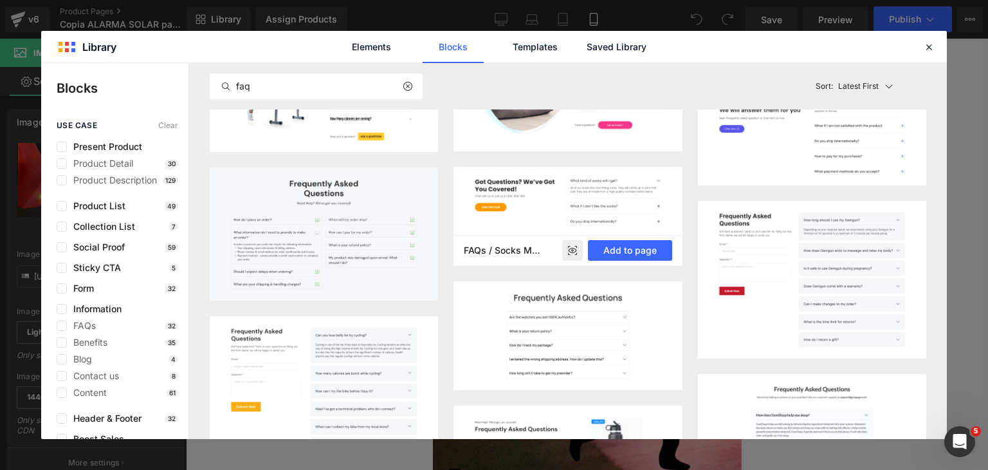
click at [578, 246] on rect at bounding box center [572, 250] width 21 height 21
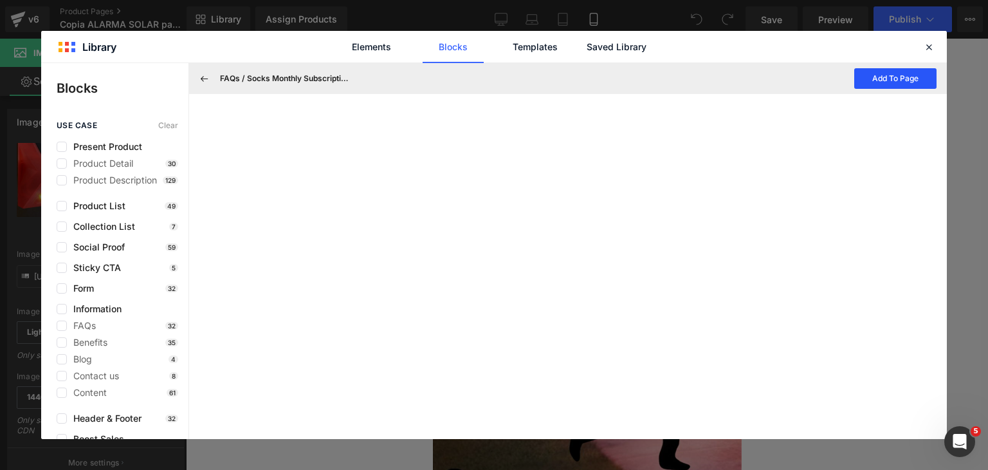
click at [864, 78] on button "Add To Page" at bounding box center [895, 78] width 82 height 21
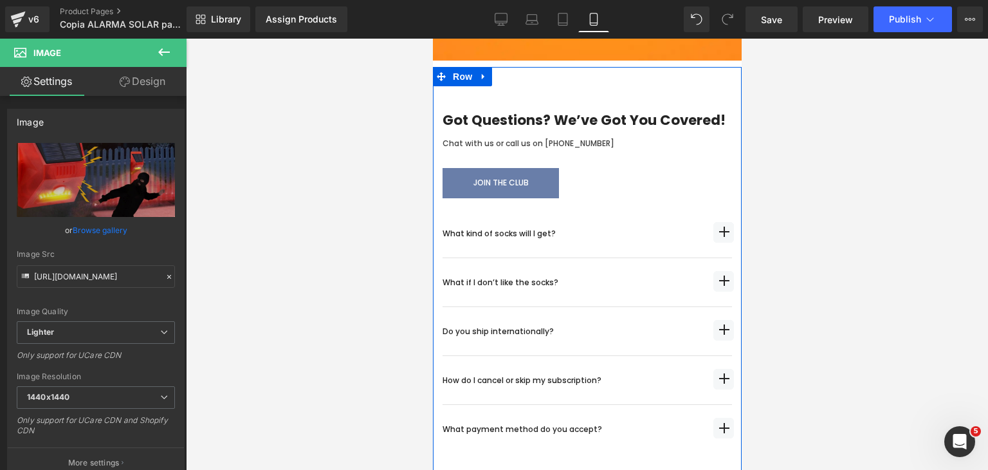
scroll to position [4314, 0]
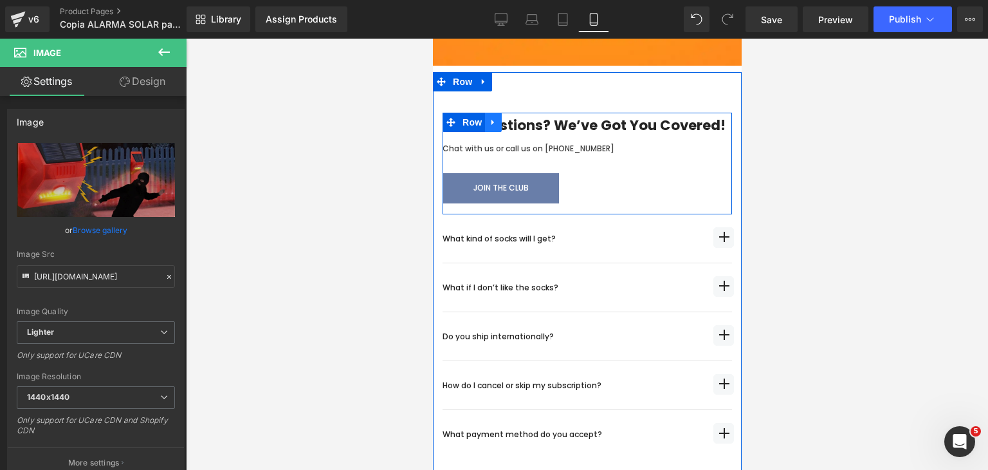
click at [495, 117] on icon at bounding box center [492, 122] width 9 height 10
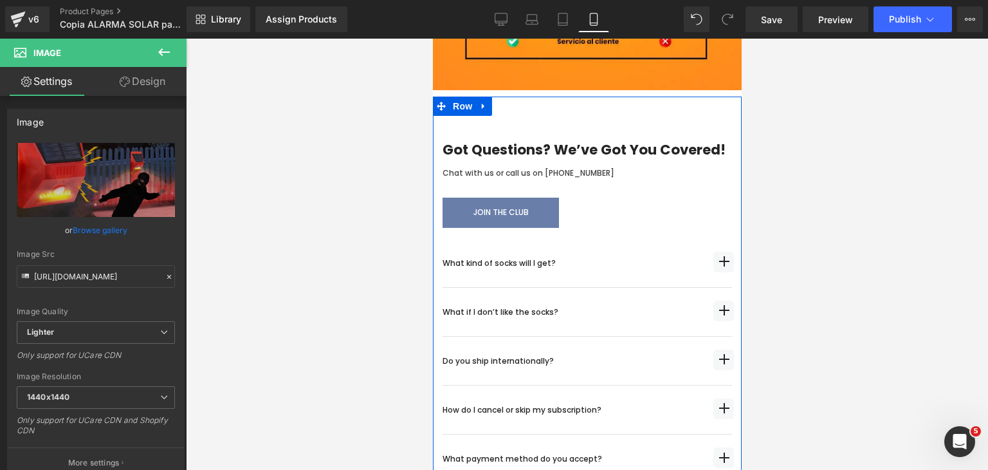
scroll to position [4250, 0]
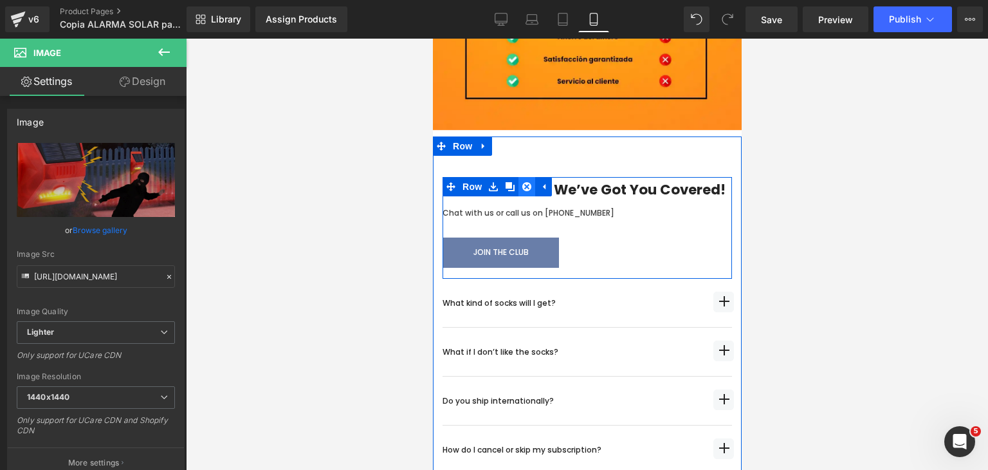
click at [531, 181] on icon at bounding box center [526, 186] width 9 height 10
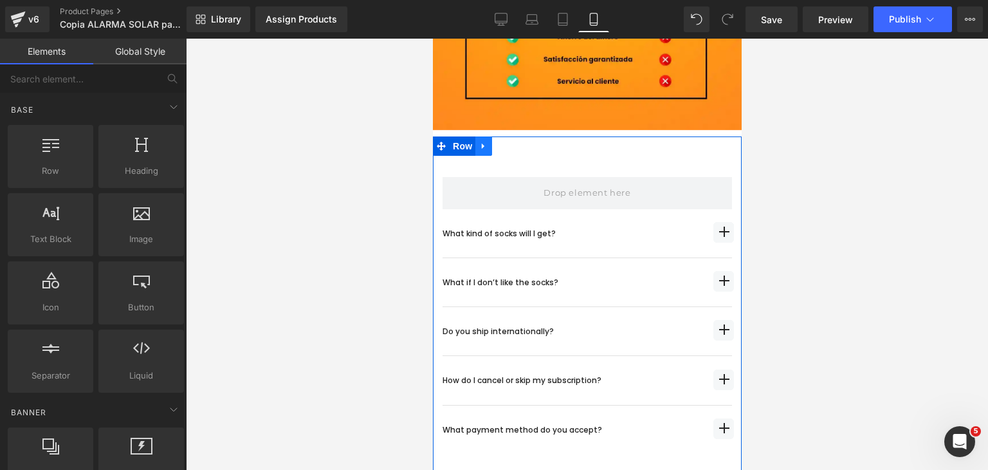
click at [486, 141] on icon at bounding box center [483, 146] width 9 height 10
click at [517, 136] on link at bounding box center [516, 145] width 17 height 19
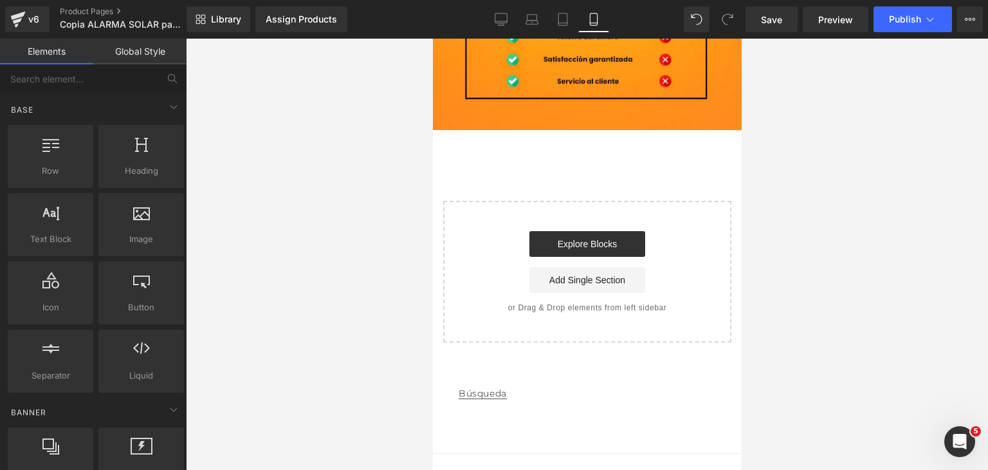
scroll to position [4242, 0]
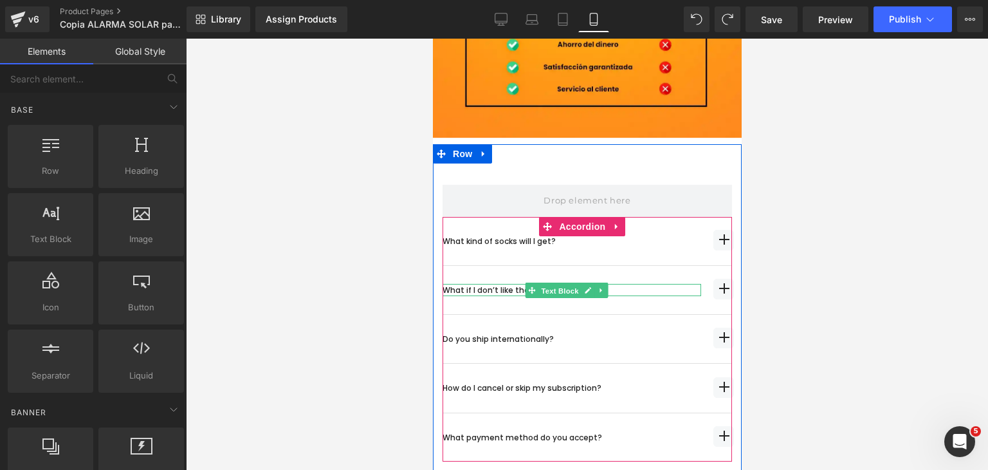
click at [578, 282] on span "Text Block" at bounding box center [559, 289] width 42 height 15
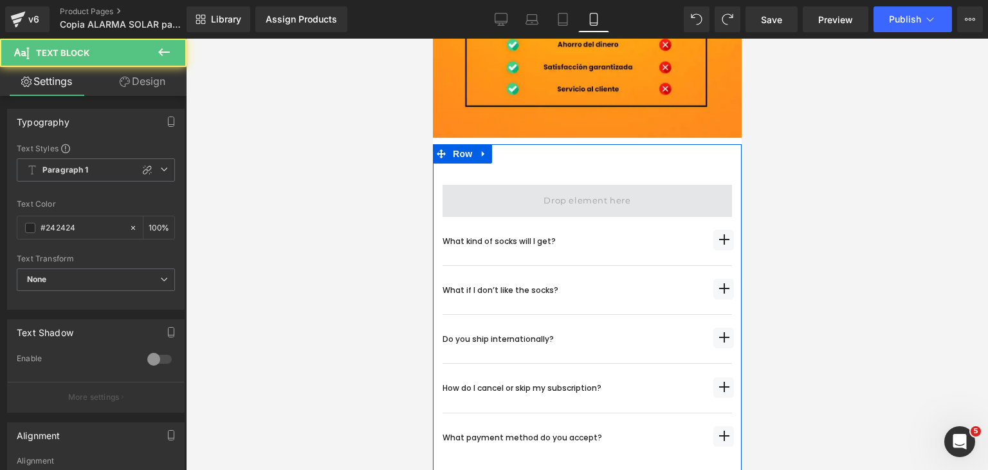
click at [557, 190] on span at bounding box center [586, 200] width 96 height 21
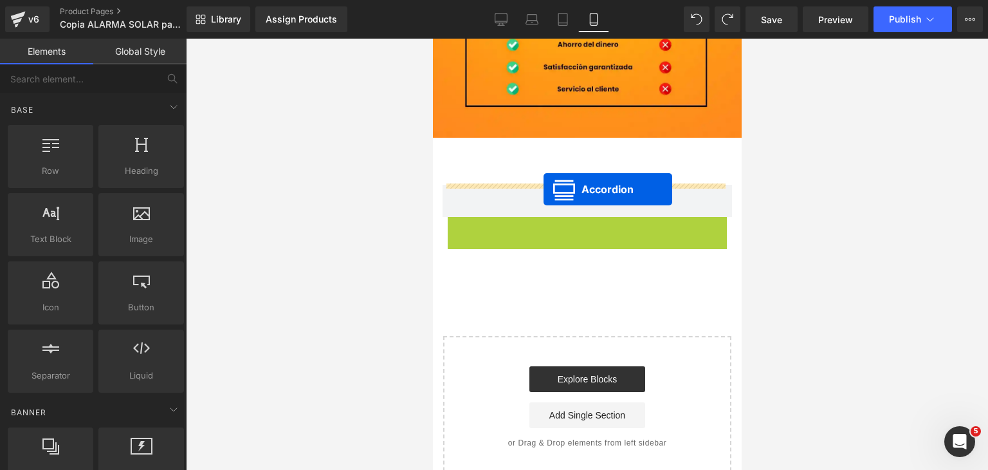
drag, startPoint x: 548, startPoint y: 196, endPoint x: 543, endPoint y: 189, distance: 8.2
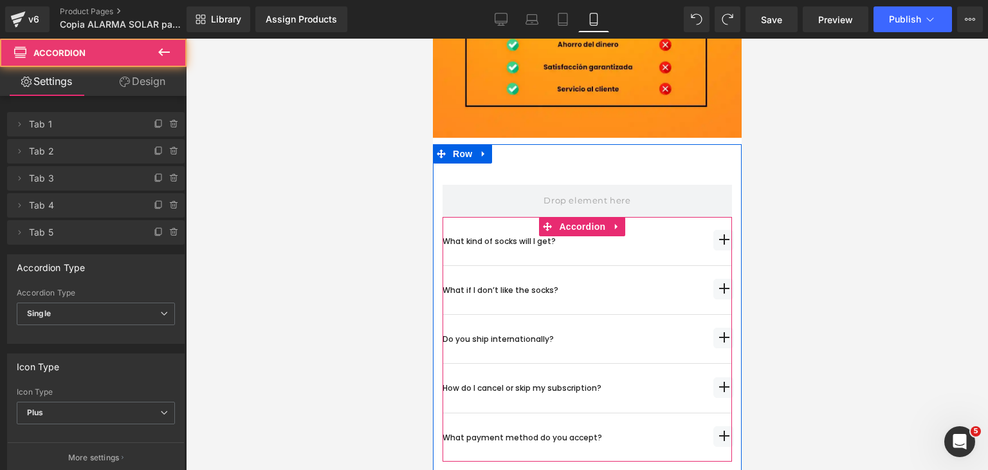
click at [595, 266] on div "What if I don’t like the socks? Text Block" at bounding box center [586, 290] width 289 height 48
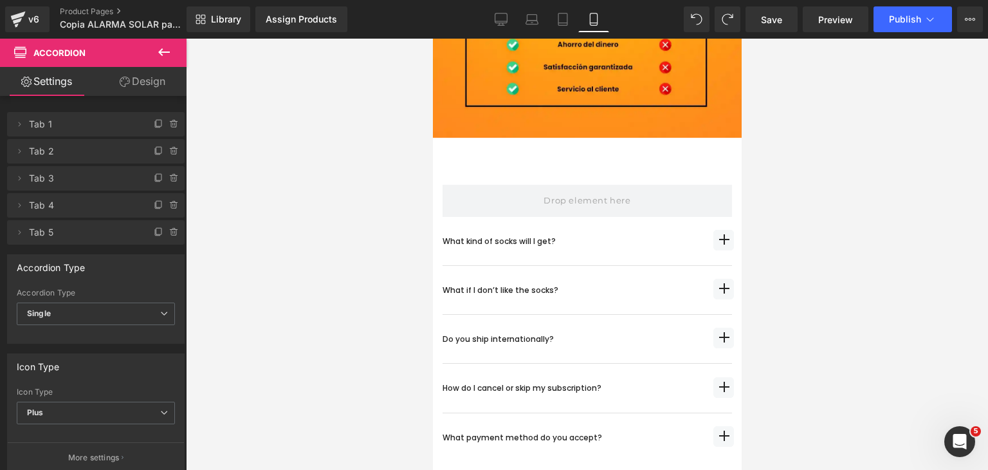
click at [719, 217] on div "What kind of socks will I get? Text Block All of our socks are crew fitting soc…" at bounding box center [586, 339] width 289 height 244
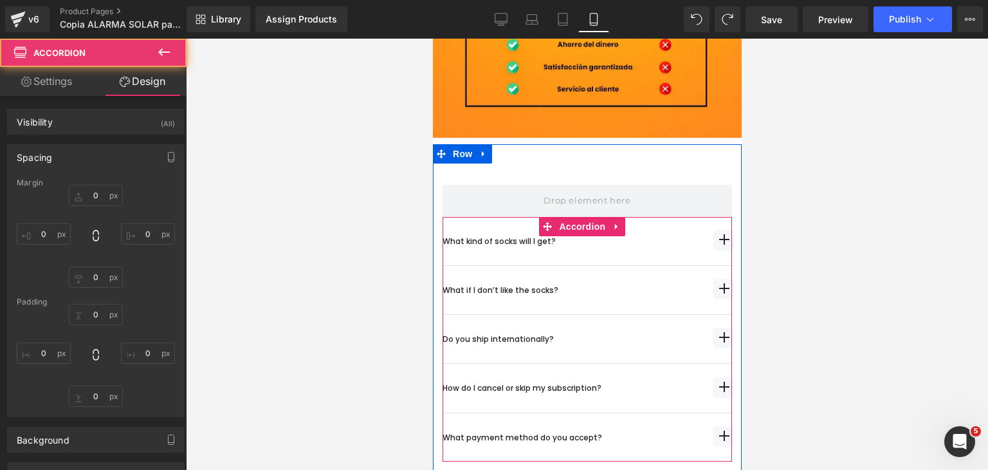
click at [713, 230] on span "button" at bounding box center [723, 240] width 21 height 21
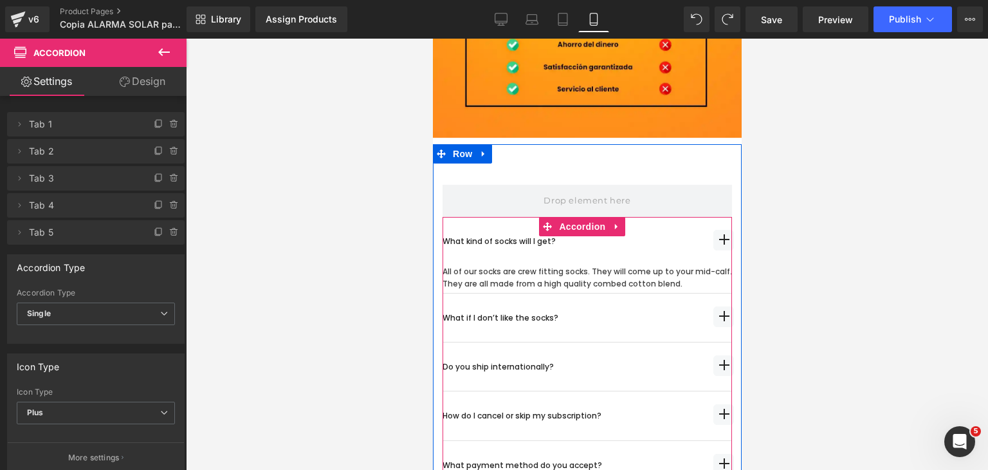
click at [713, 230] on span "button" at bounding box center [723, 240] width 21 height 21
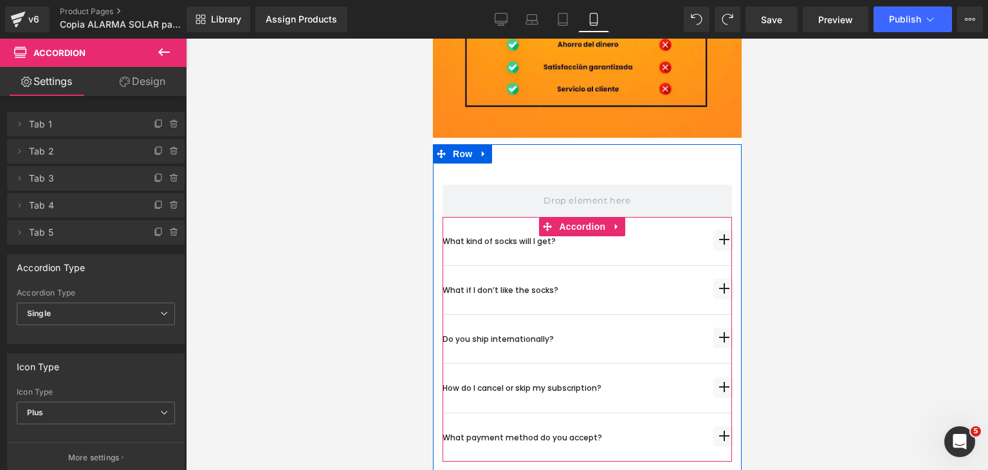
click at [713, 279] on span "button" at bounding box center [723, 289] width 21 height 21
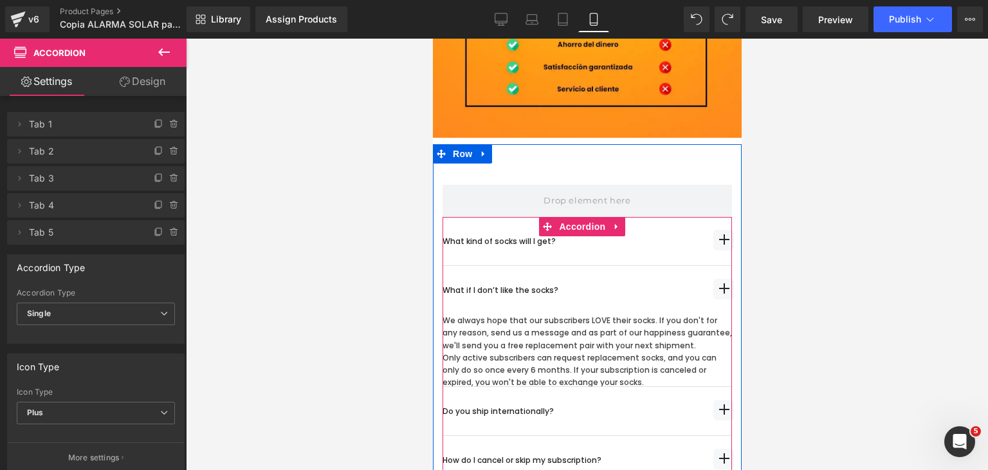
click at [723, 293] on span "button" at bounding box center [723, 293] width 0 height 0
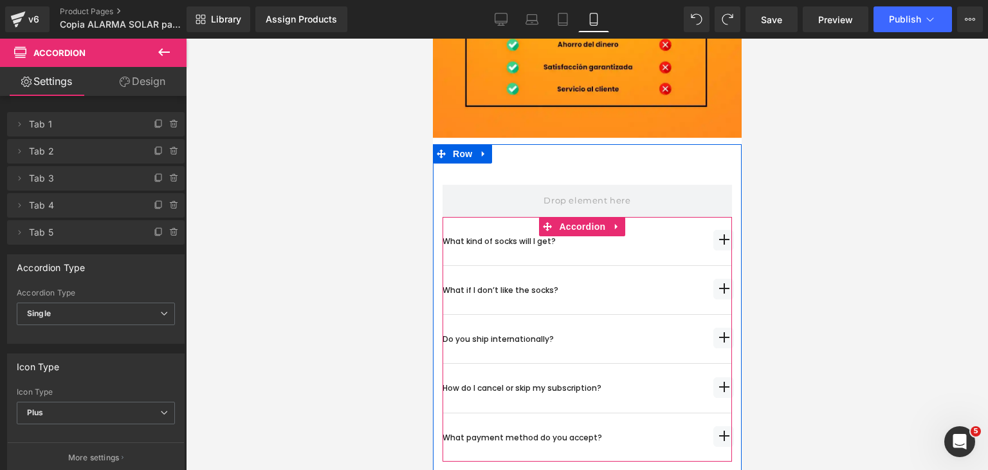
click at [723, 342] on span "button" at bounding box center [723, 342] width 0 height 0
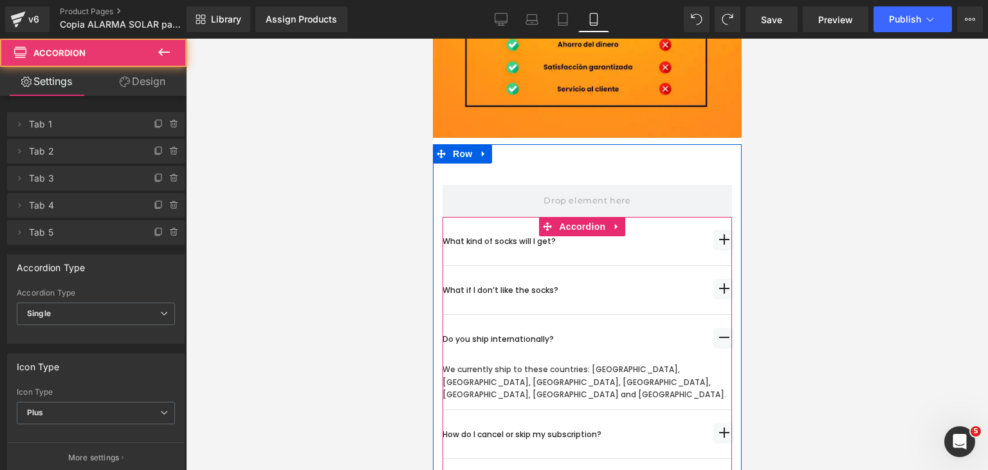
click at [713, 327] on span "button" at bounding box center [723, 337] width 21 height 21
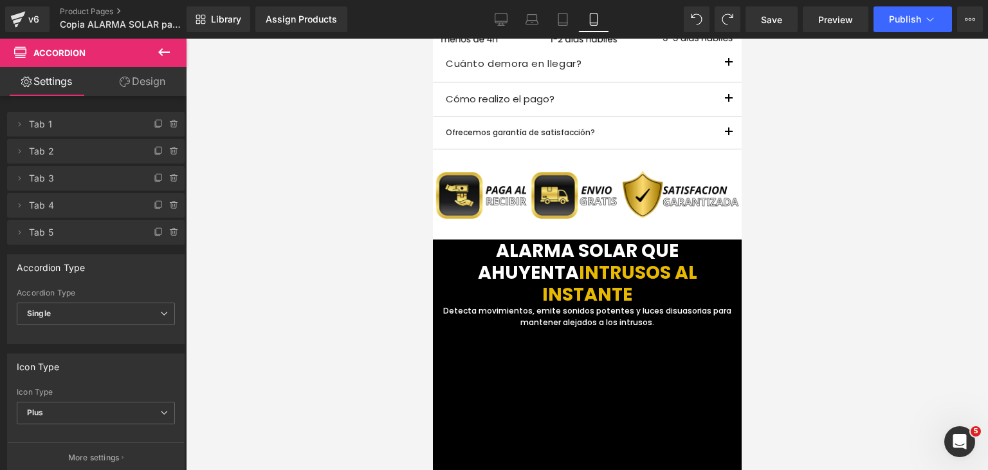
scroll to position [961, 0]
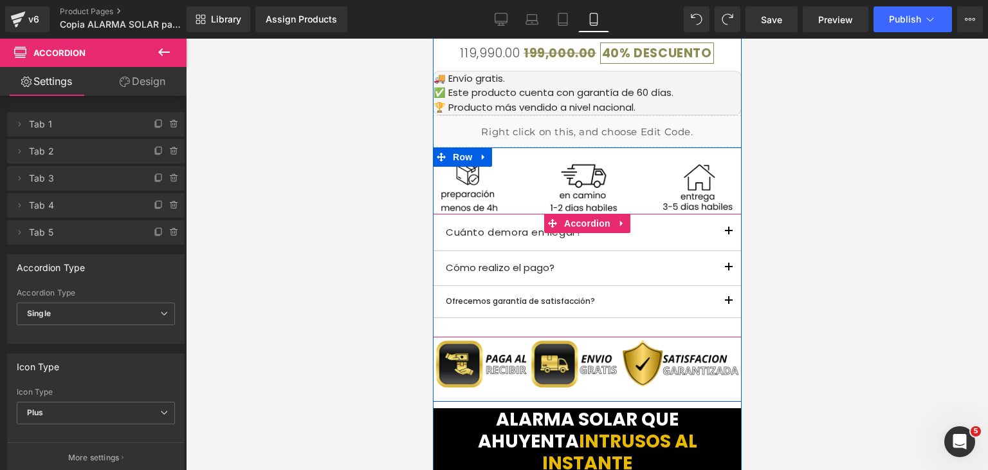
click at [720, 256] on button "button" at bounding box center [728, 268] width 26 height 34
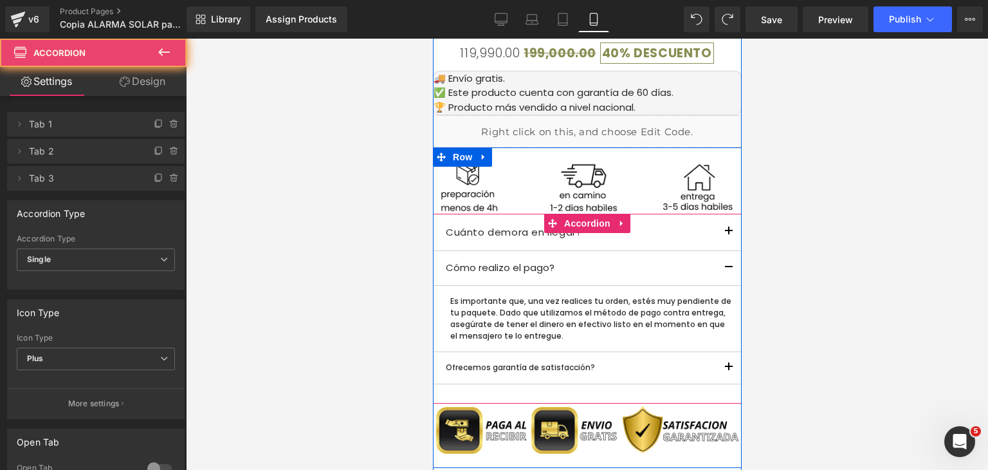
click at [715, 280] on button "button" at bounding box center [728, 268] width 26 height 34
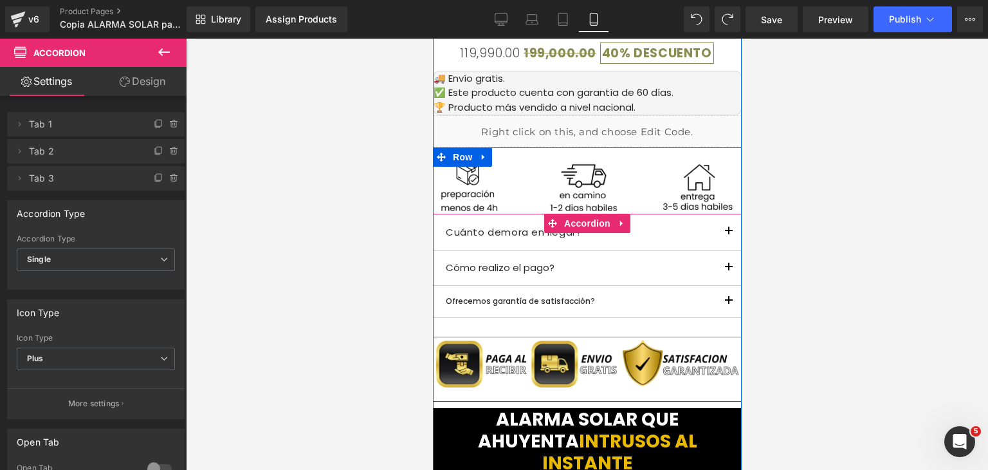
click at [716, 271] on button "button" at bounding box center [728, 268] width 26 height 34
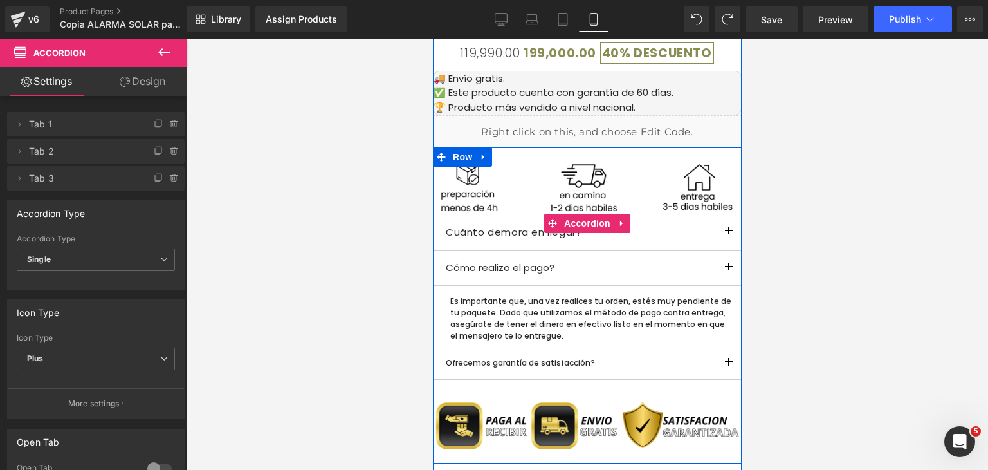
click at [716, 266] on button "button" at bounding box center [728, 268] width 26 height 34
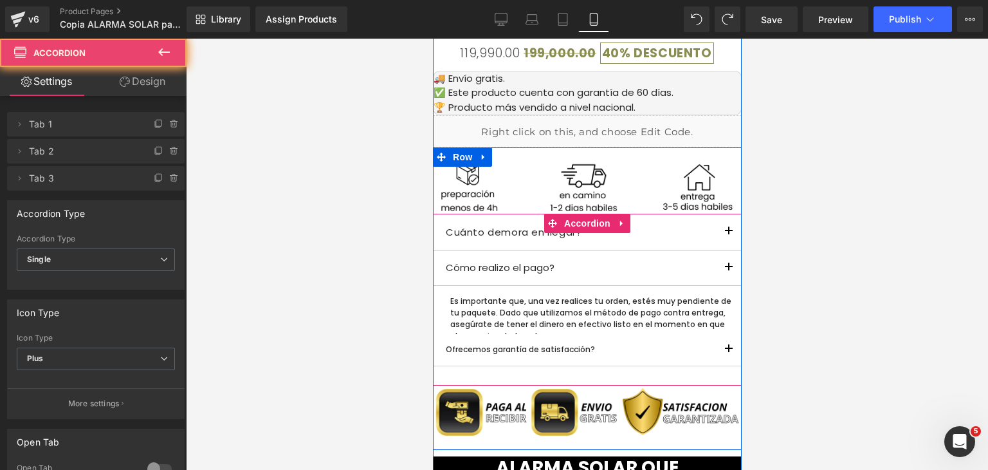
click at [723, 240] on button "button" at bounding box center [728, 232] width 26 height 37
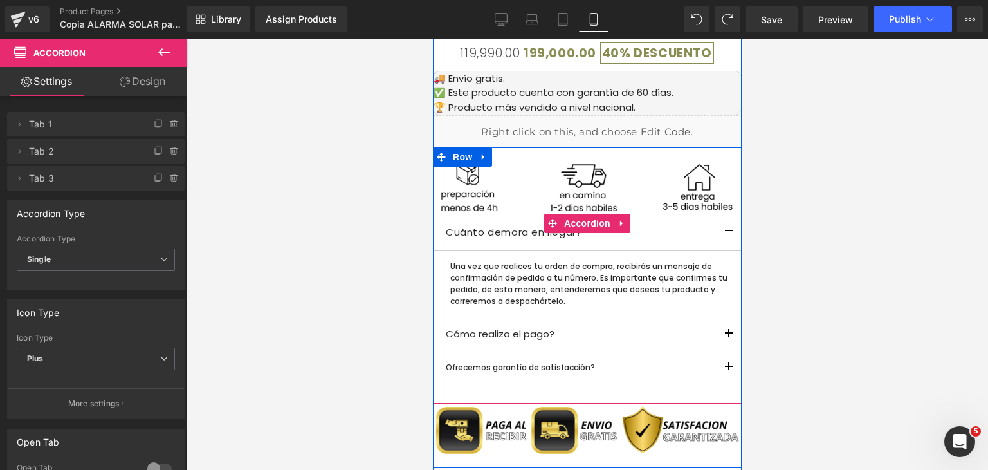
click at [723, 240] on button "button" at bounding box center [728, 232] width 26 height 37
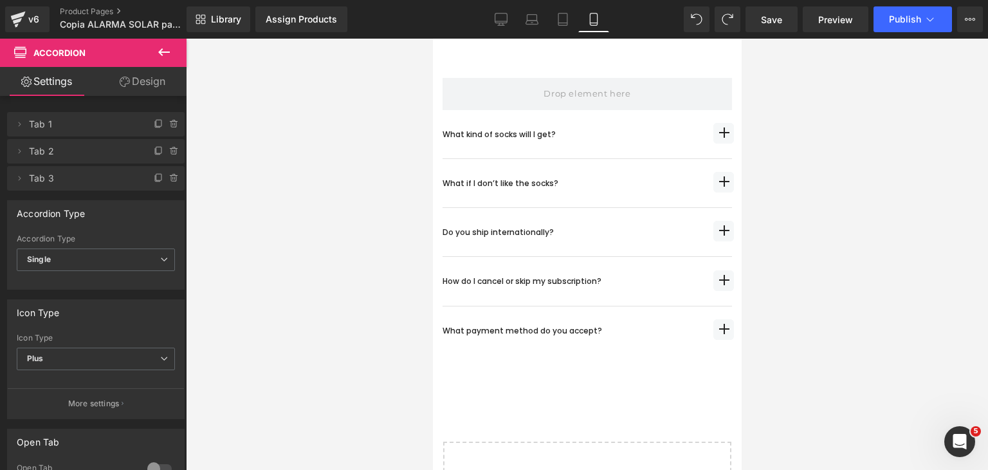
scroll to position [4333, 0]
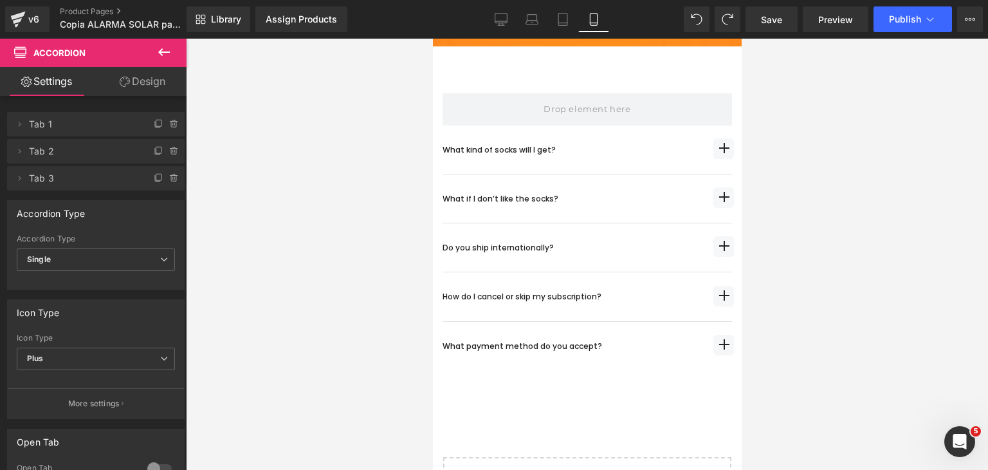
click at [577, 290] on div "How do I cancel or skip my subscription? Text Block" at bounding box center [571, 296] width 259 height 12
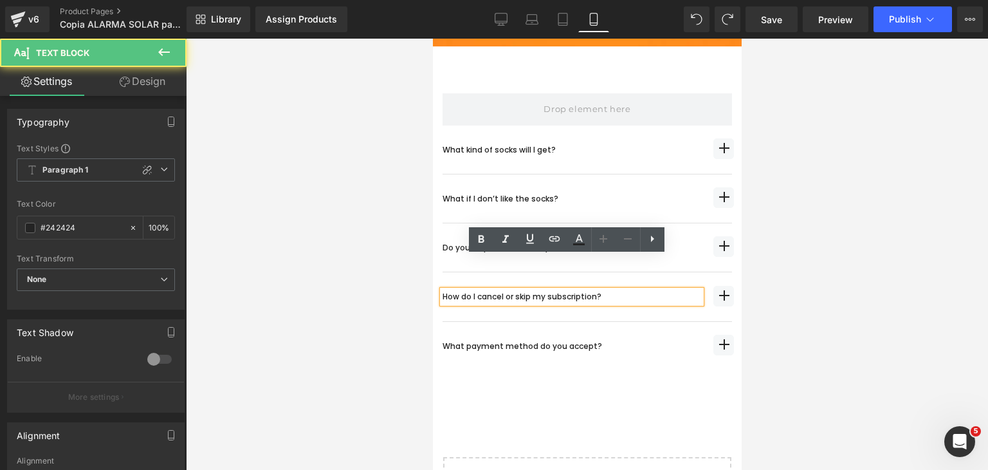
click at [692, 290] on div "How do I cancel or skip my subscription?" at bounding box center [571, 296] width 259 height 12
click at [668, 322] on div "What payment method do you accept? Text Block" at bounding box center [586, 346] width 289 height 48
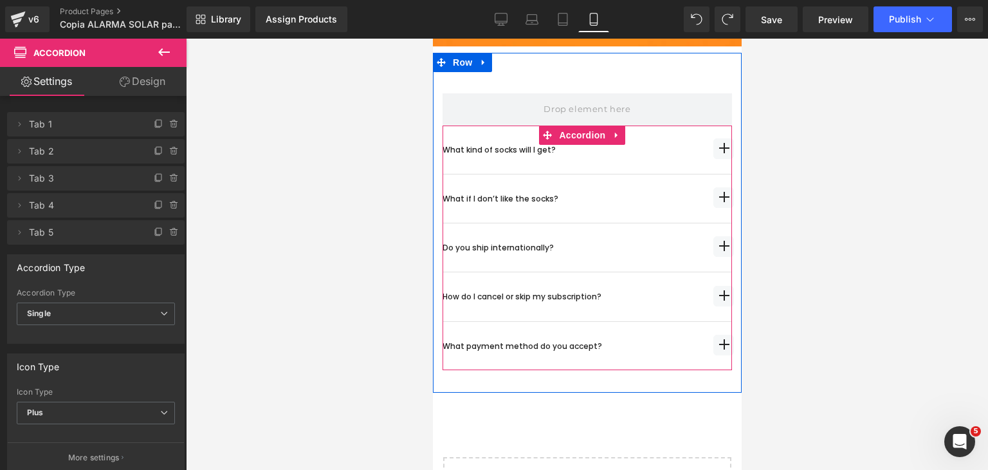
click at [723, 349] on span "button" at bounding box center [723, 349] width 0 height 0
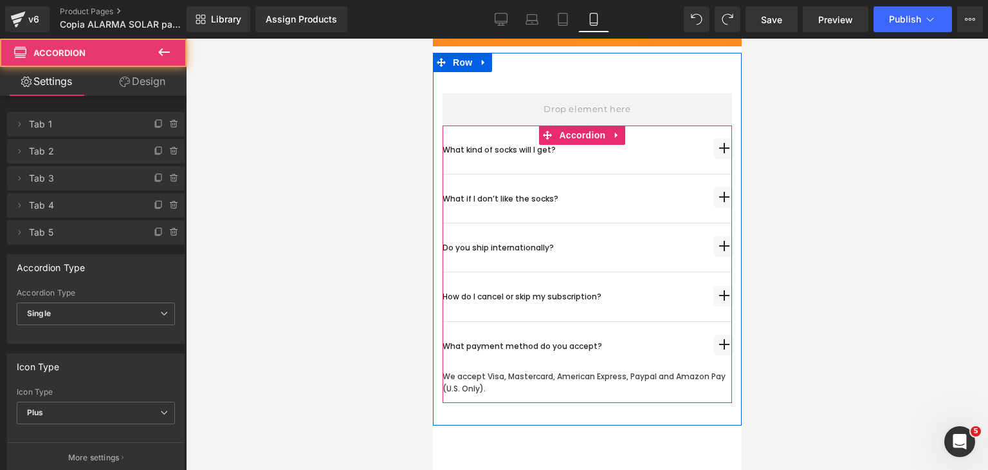
click at [723, 349] on span "button" at bounding box center [723, 349] width 0 height 0
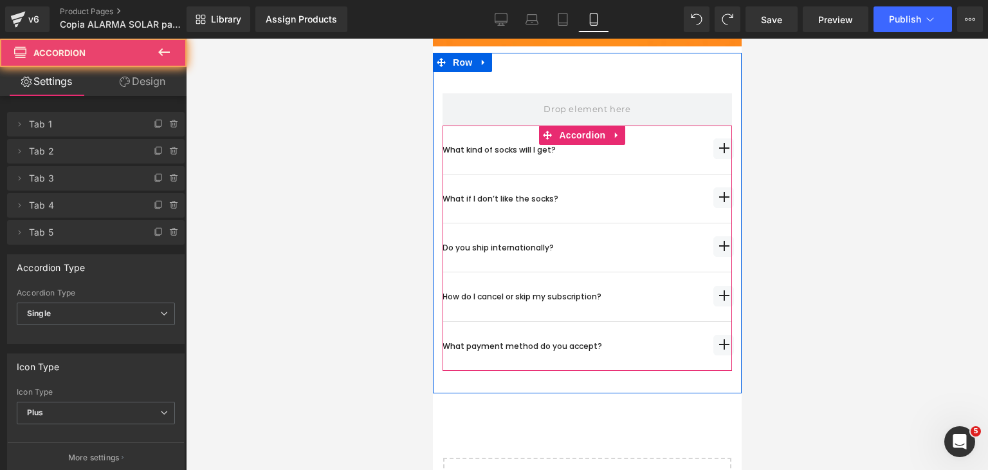
click at [715, 281] on button "button" at bounding box center [723, 296] width 17 height 48
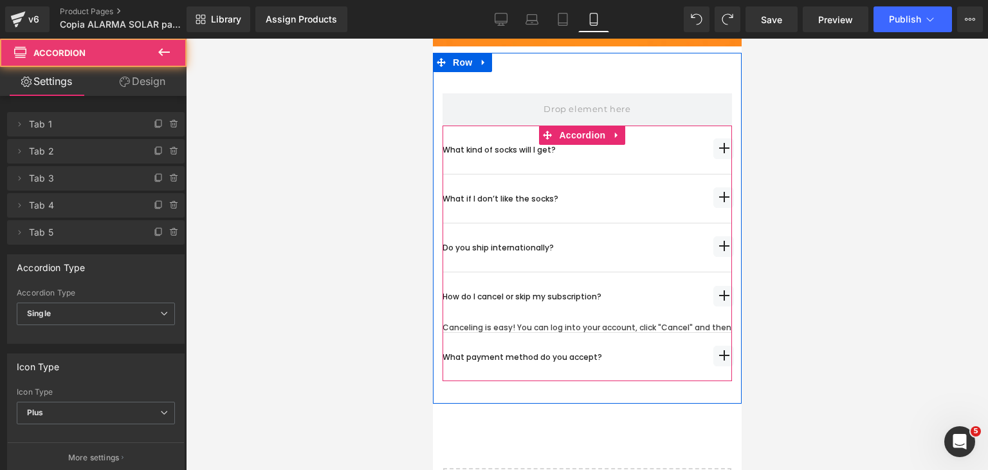
click at [714, 286] on span "button" at bounding box center [723, 296] width 21 height 21
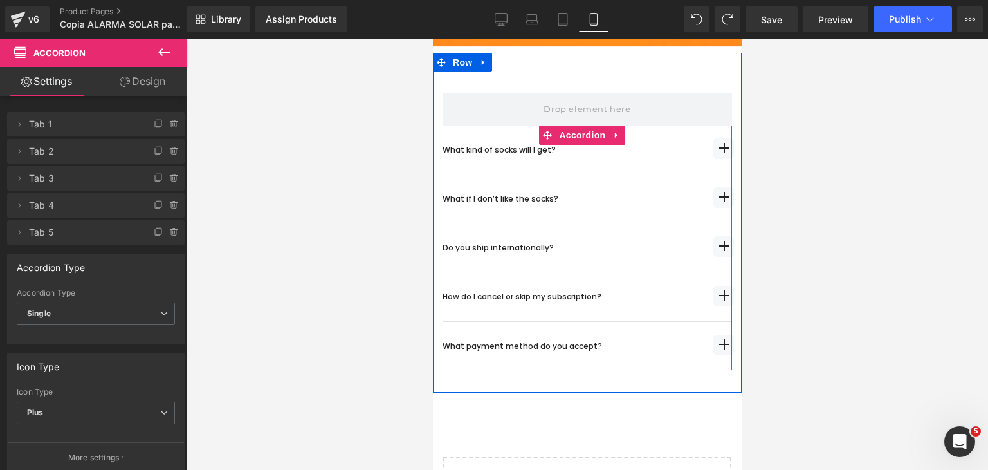
click at [714, 286] on span "button" at bounding box center [723, 296] width 21 height 21
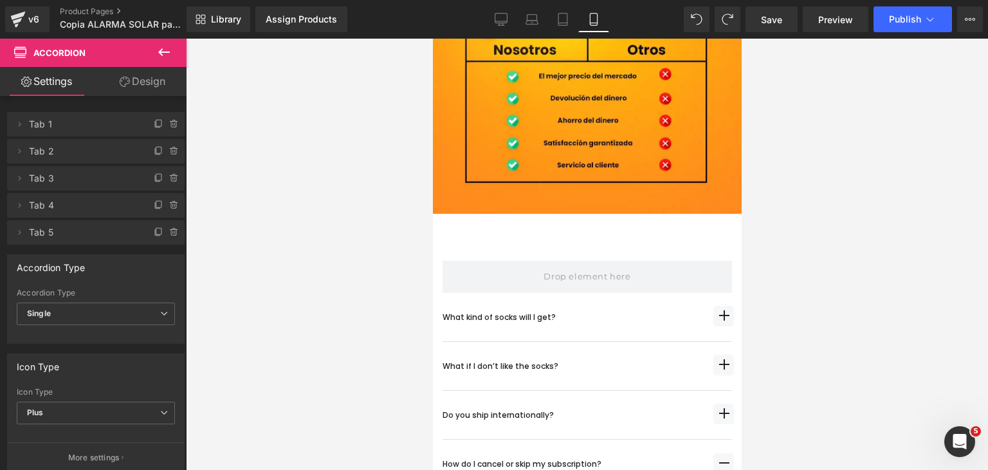
scroll to position [4205, 0]
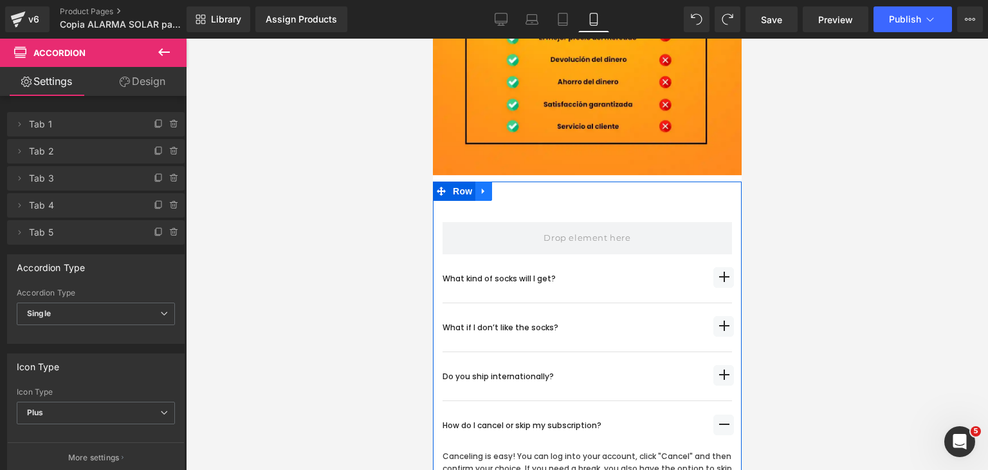
click at [488, 181] on link at bounding box center [483, 190] width 17 height 19
click at [516, 187] on icon at bounding box center [516, 191] width 9 height 9
